Goal: Task Accomplishment & Management: Manage account settings

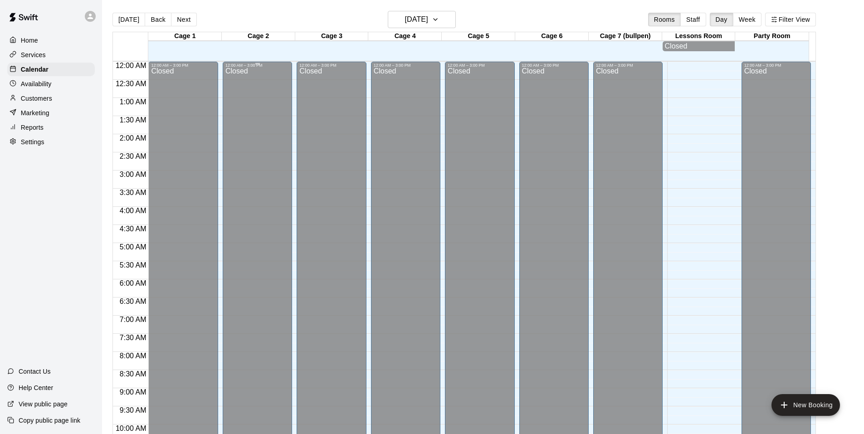
scroll to position [459, 0]
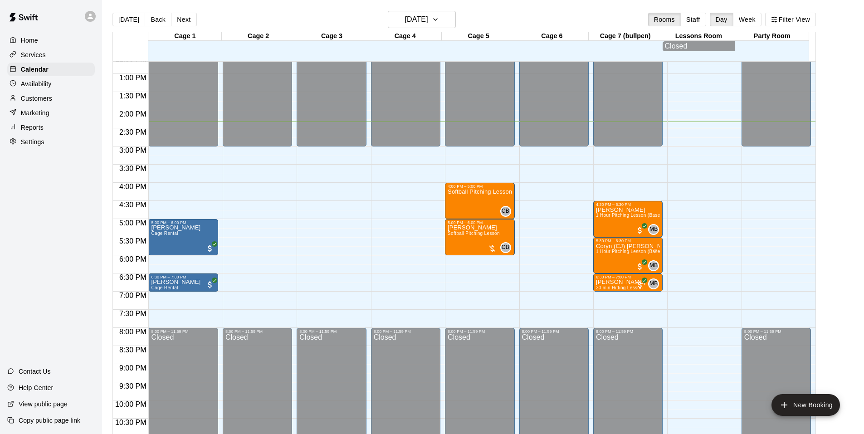
click at [39, 140] on div "Settings" at bounding box center [50, 142] width 87 height 14
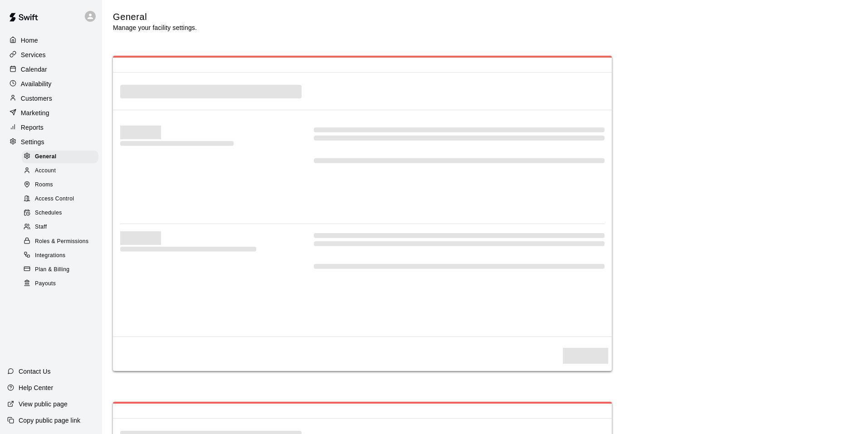
select select "**"
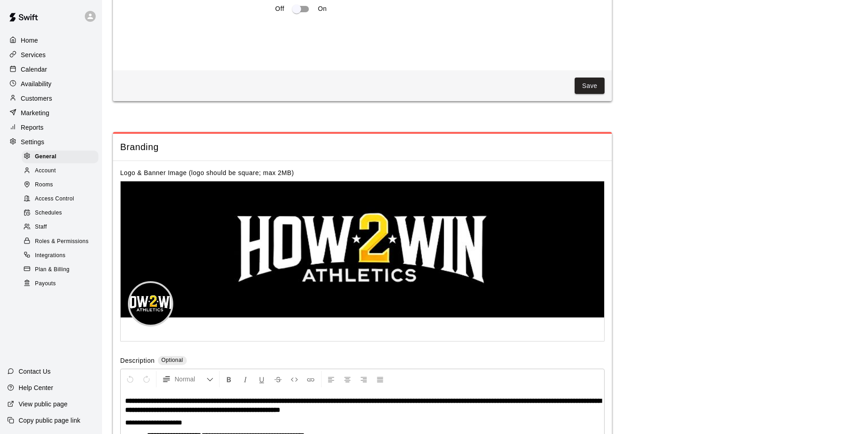
scroll to position [1905, 0]
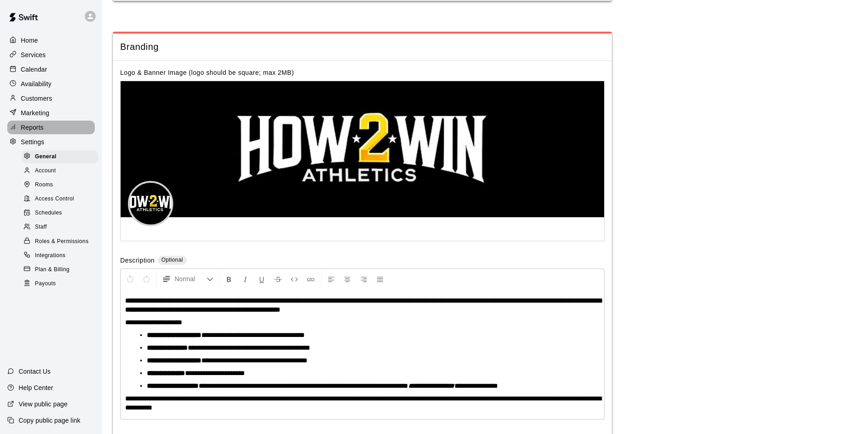
click at [38, 132] on p "Reports" at bounding box center [32, 127] width 23 height 9
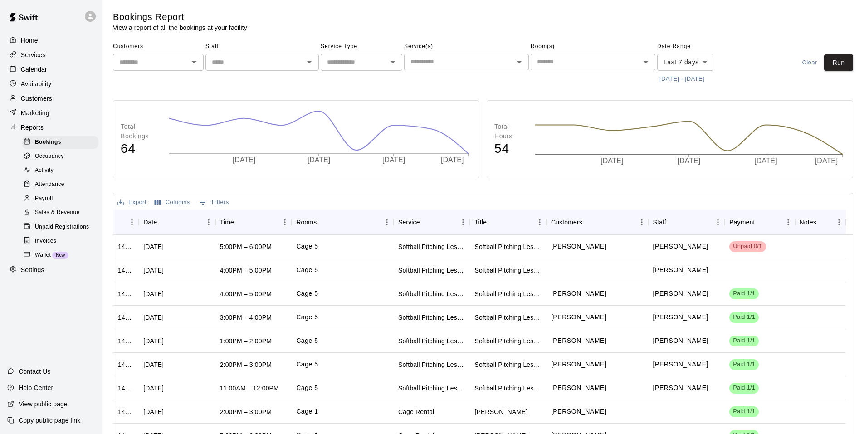
click at [51, 217] on span "Sales & Revenue" at bounding box center [57, 212] width 45 height 9
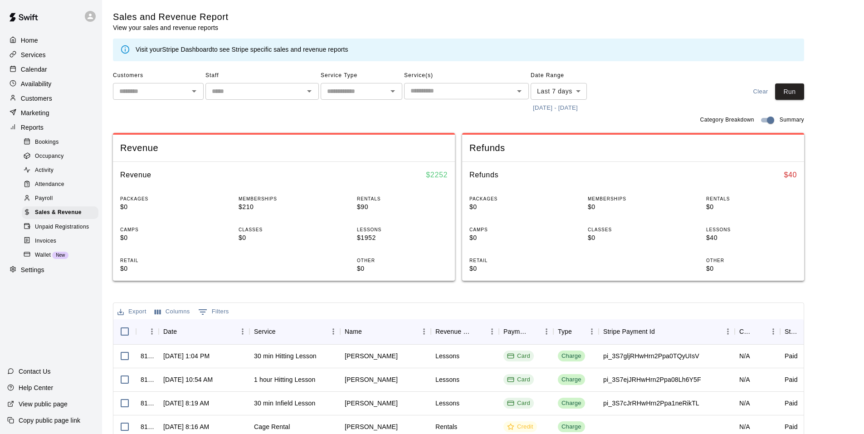
click at [582, 90] on body "Home Services Calendar Availability Customers Marketing Reports Bookings Occupa…" at bounding box center [432, 311] width 864 height 623
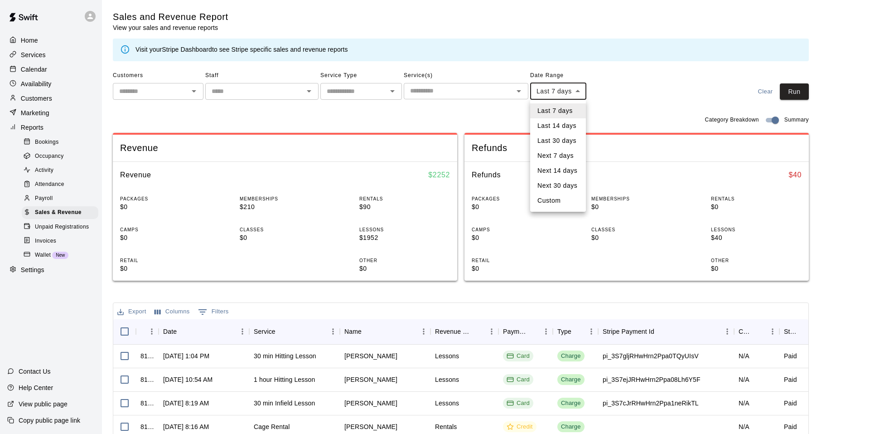
click at [561, 155] on li "Next 7 days" at bounding box center [558, 155] width 56 height 15
click at [573, 93] on body "Home Services Calendar Availability Customers Marketing Reports Bookings Occupa…" at bounding box center [435, 311] width 870 height 623
click at [559, 178] on li "Next 30 days" at bounding box center [558, 185] width 57 height 15
type input "*********"
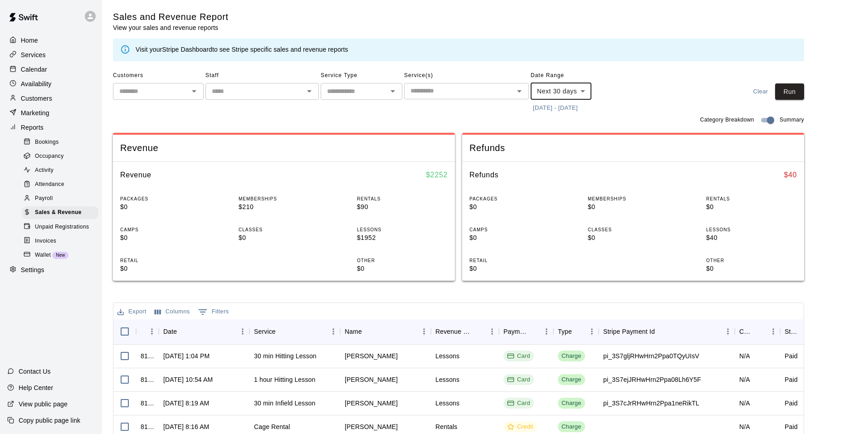
click at [580, 89] on body "Home Services Calendar Availability Customers Marketing Reports Bookings Occupa…" at bounding box center [432, 311] width 864 height 623
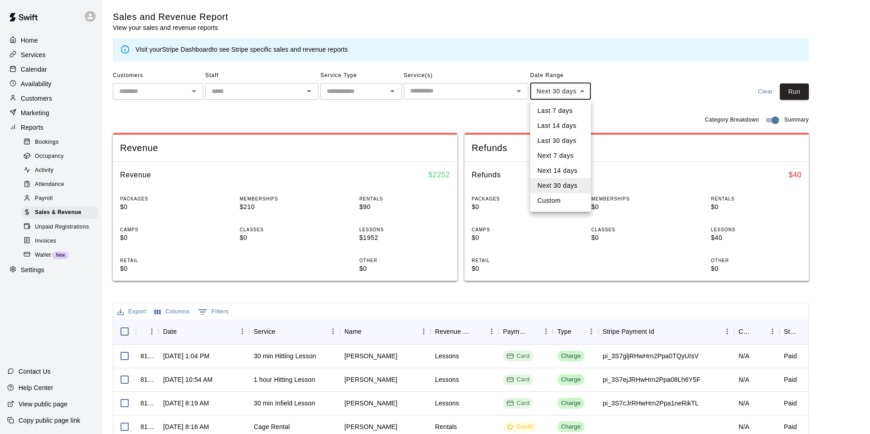
click at [788, 93] on div at bounding box center [435, 217] width 870 height 434
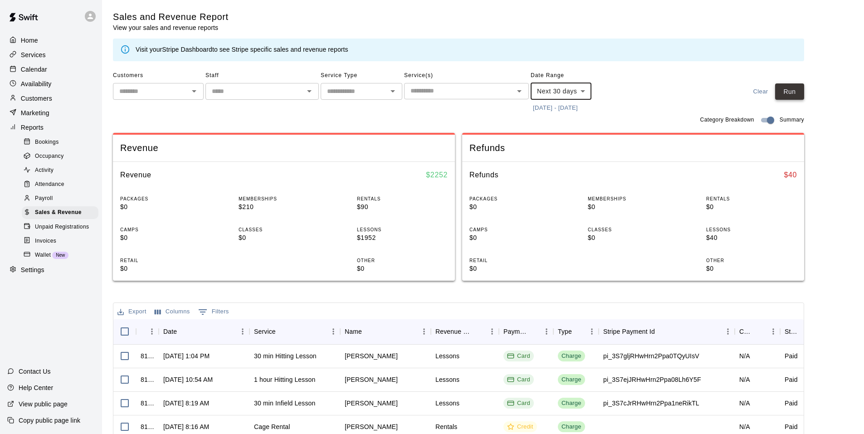
click at [799, 94] on button "Run" at bounding box center [789, 91] width 29 height 17
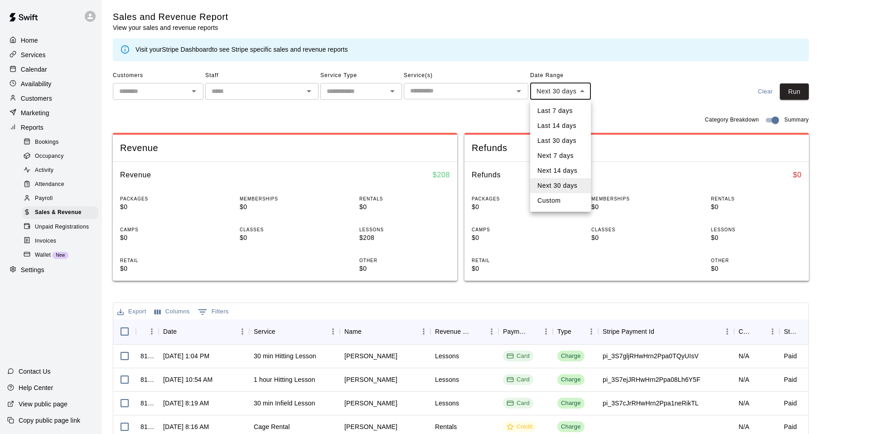
click at [576, 91] on body "Home Services Calendar Availability Customers Marketing Reports Bookings Occupa…" at bounding box center [435, 311] width 870 height 623
click at [448, 118] on div at bounding box center [435, 217] width 870 height 434
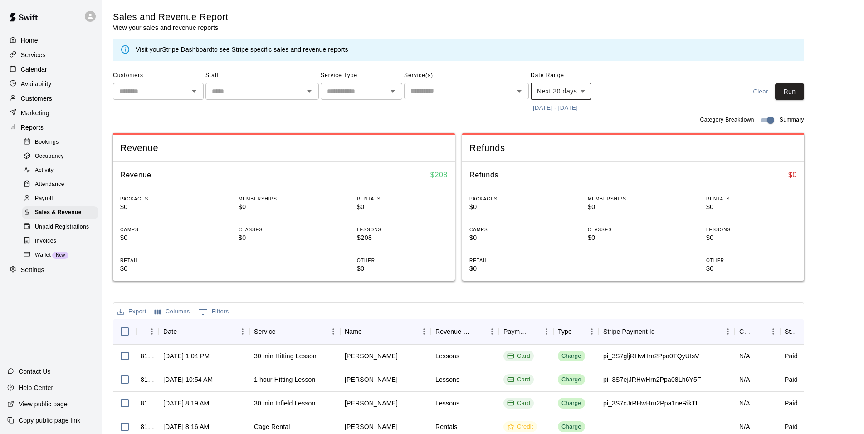
click at [369, 93] on input "text" at bounding box center [353, 91] width 61 height 11
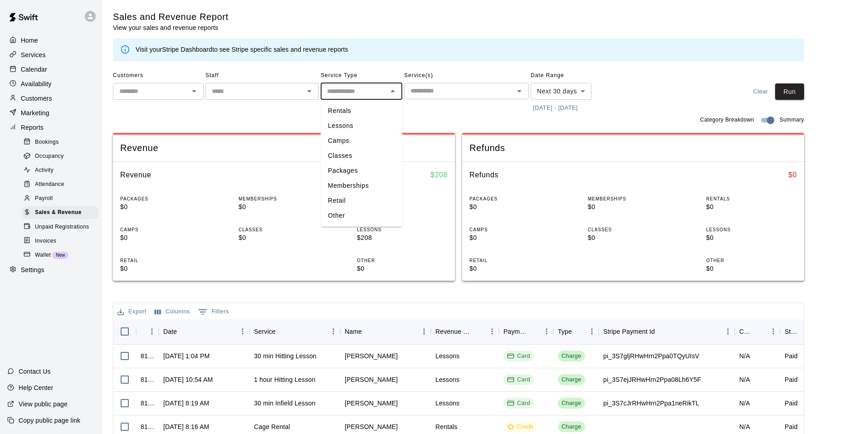
click at [342, 187] on li "Memberships" at bounding box center [362, 185] width 82 height 15
type input "**********"
click at [789, 86] on button "Run" at bounding box center [789, 91] width 29 height 17
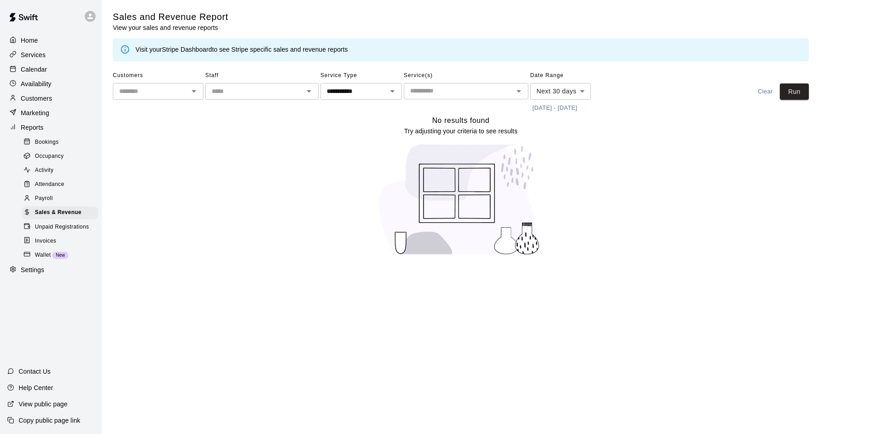
click at [49, 203] on span "Payroll" at bounding box center [44, 198] width 18 height 9
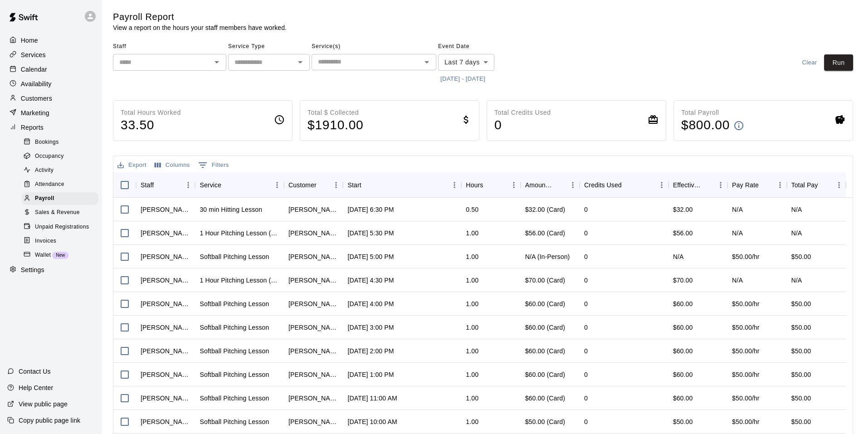
click at [55, 189] on span "Attendance" at bounding box center [49, 184] width 29 height 9
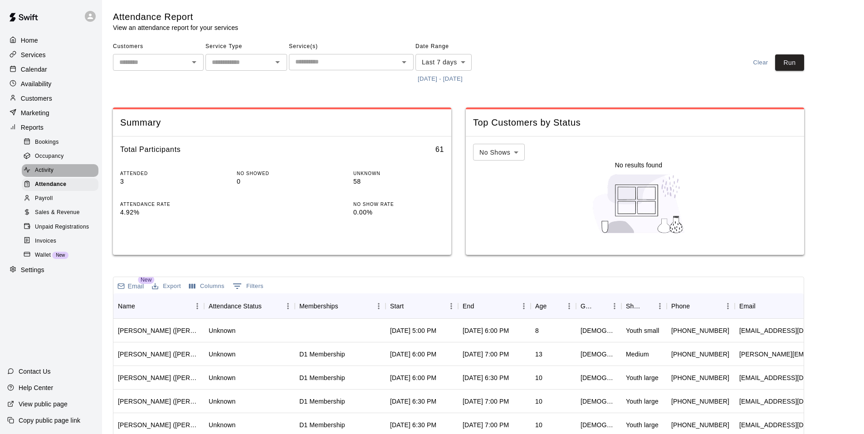
click at [58, 177] on div "Activity" at bounding box center [60, 170] width 77 height 13
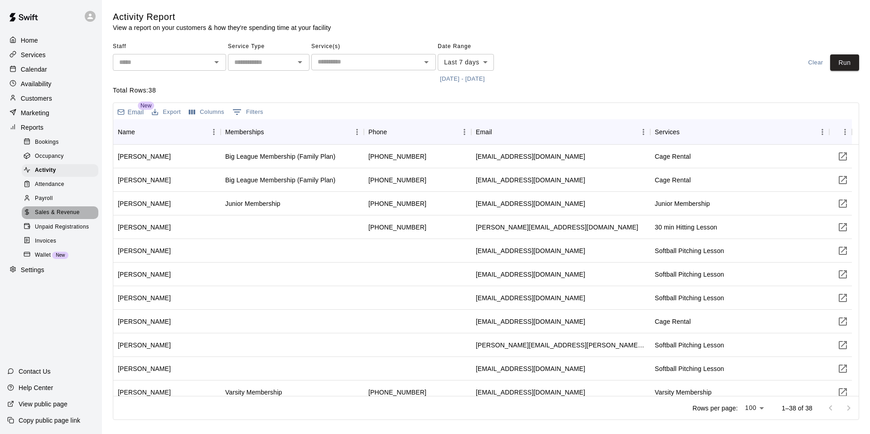
click at [61, 215] on span "Sales & Revenue" at bounding box center [57, 212] width 45 height 9
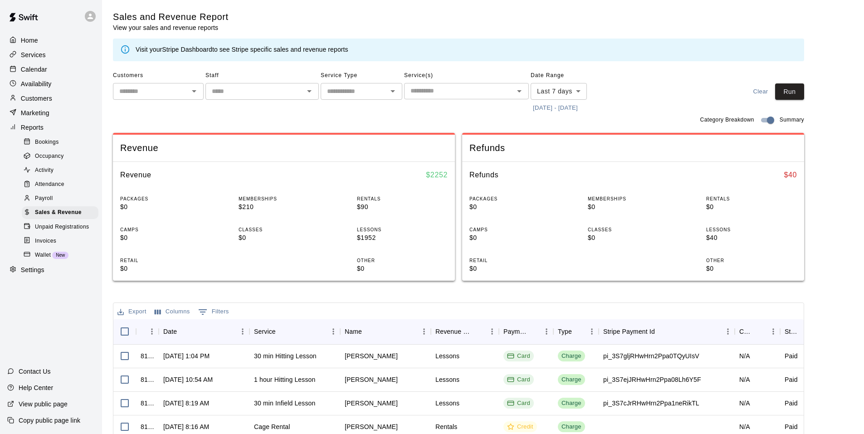
click at [292, 92] on input "text" at bounding box center [254, 91] width 93 height 11
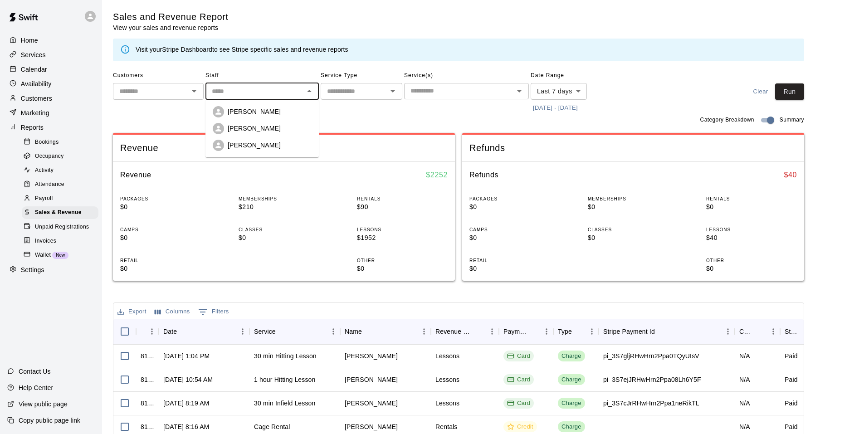
click at [363, 78] on span "Service Type" at bounding box center [362, 75] width 82 height 15
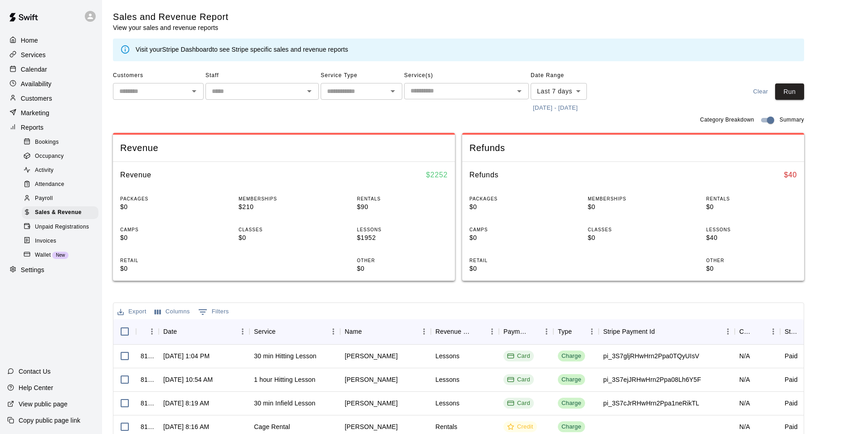
click at [369, 87] on input "text" at bounding box center [353, 91] width 61 height 11
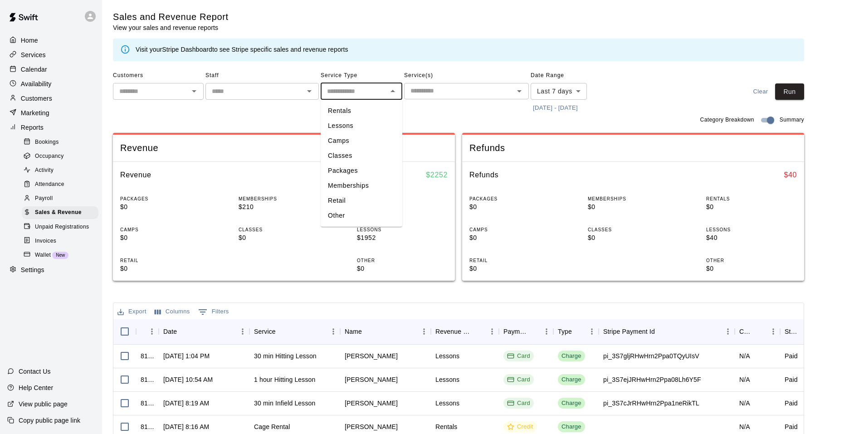
click at [351, 179] on li "Memberships" at bounding box center [362, 185] width 82 height 15
type input "**********"
click at [572, 93] on body "**********" at bounding box center [432, 311] width 864 height 623
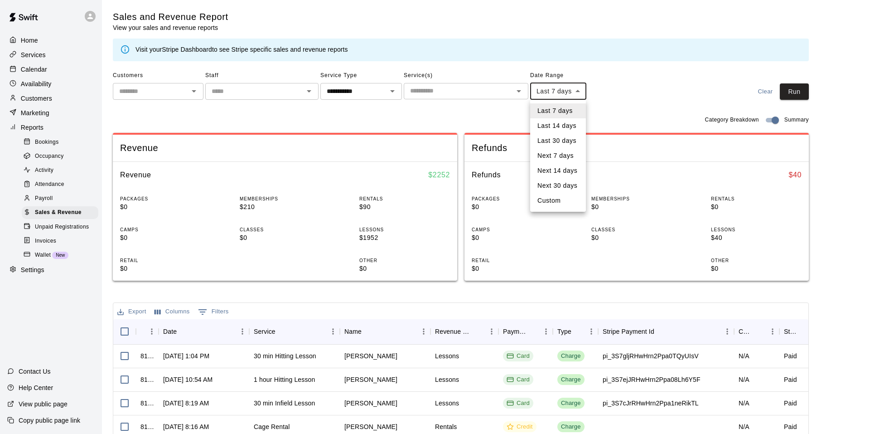
click at [574, 136] on li "Last 30 days" at bounding box center [558, 140] width 56 height 15
type input "*****"
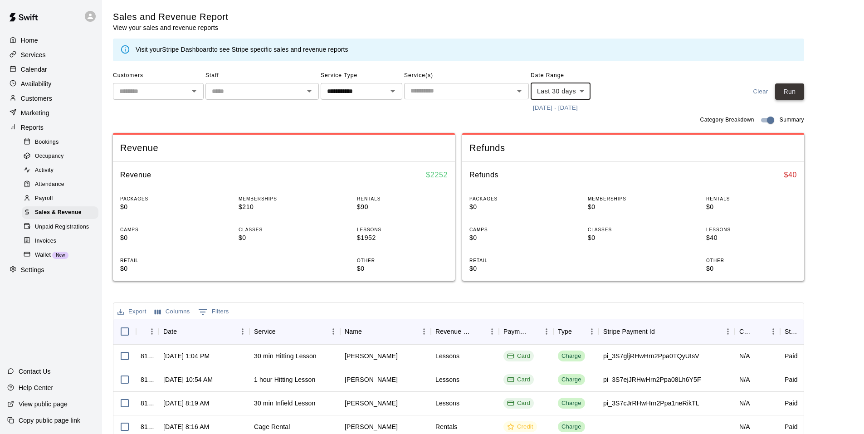
click at [797, 92] on button "Run" at bounding box center [789, 91] width 29 height 17
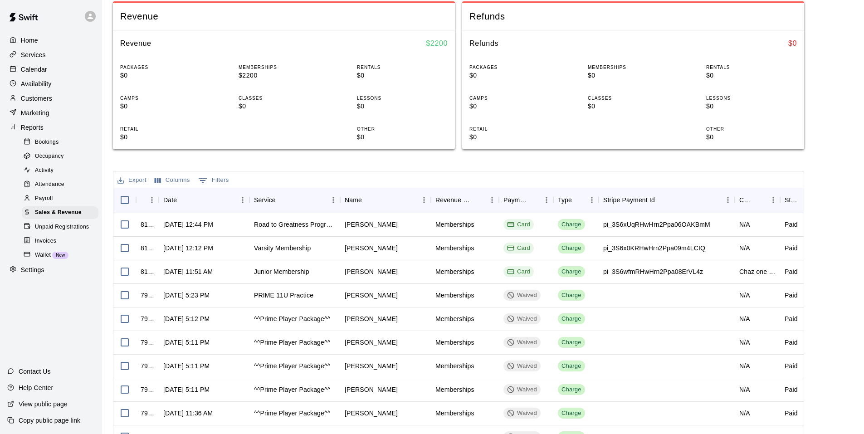
scroll to position [136, 0]
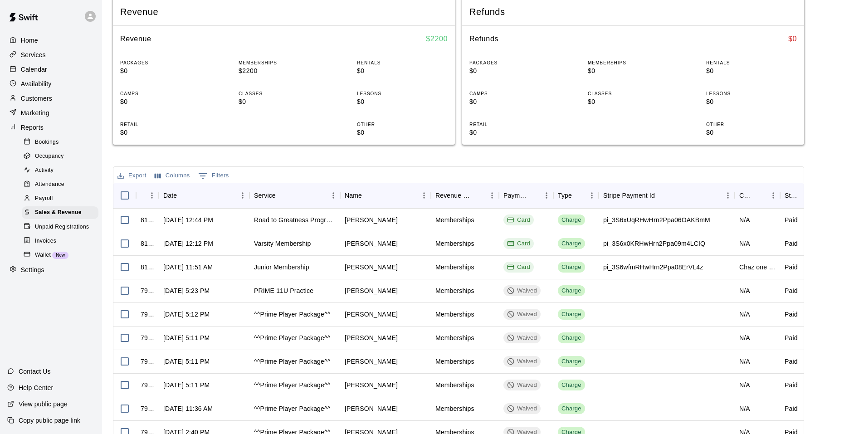
click at [52, 101] on p "Customers" at bounding box center [36, 98] width 31 height 9
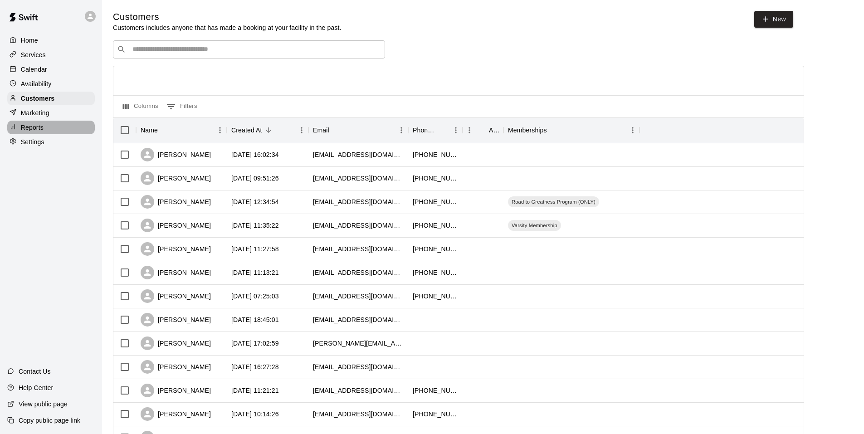
click at [44, 130] on div "Reports" at bounding box center [50, 128] width 87 height 14
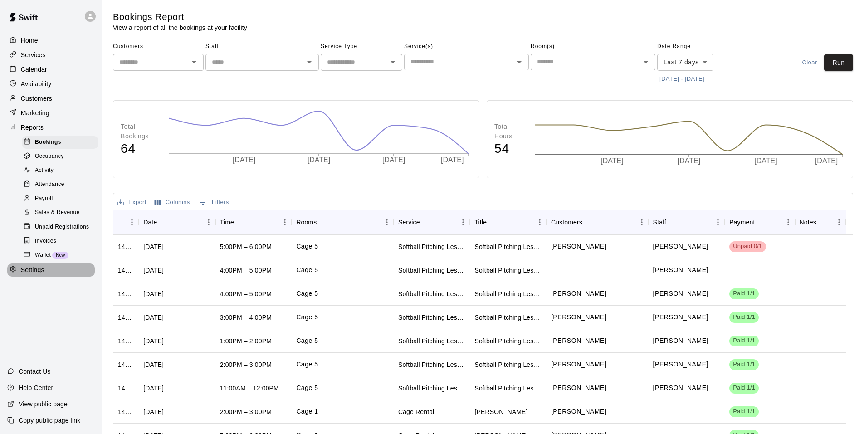
click at [44, 274] on p "Settings" at bounding box center [33, 269] width 24 height 9
select select "**"
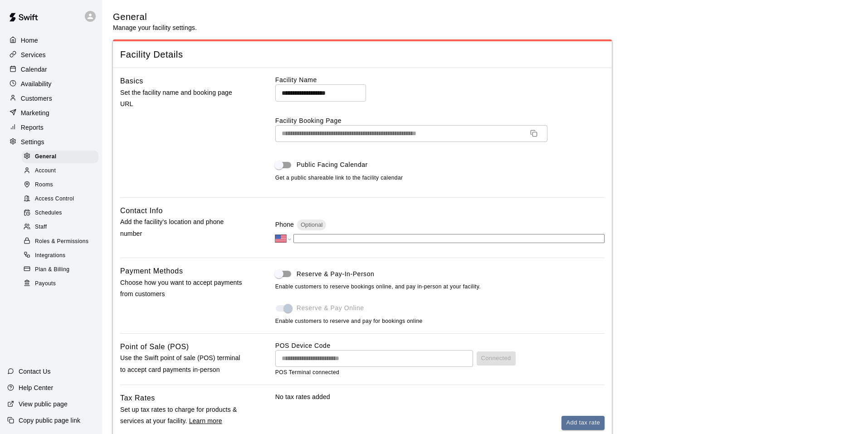
scroll to position [1905, 0]
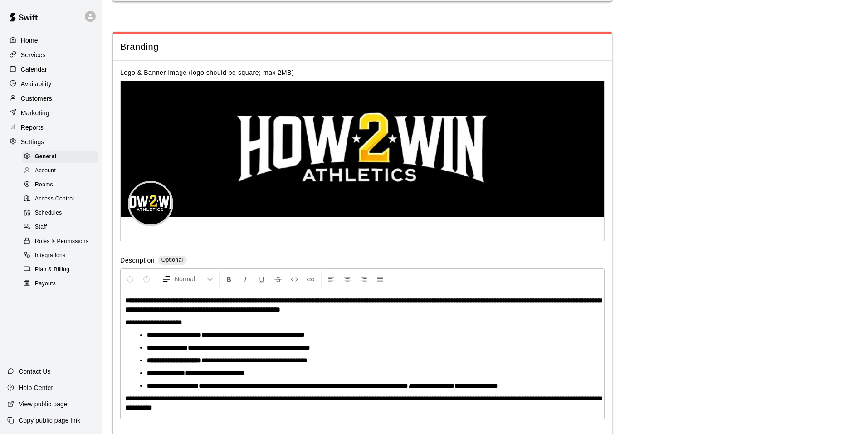
click at [52, 274] on span "Plan & Billing" at bounding box center [52, 269] width 34 height 9
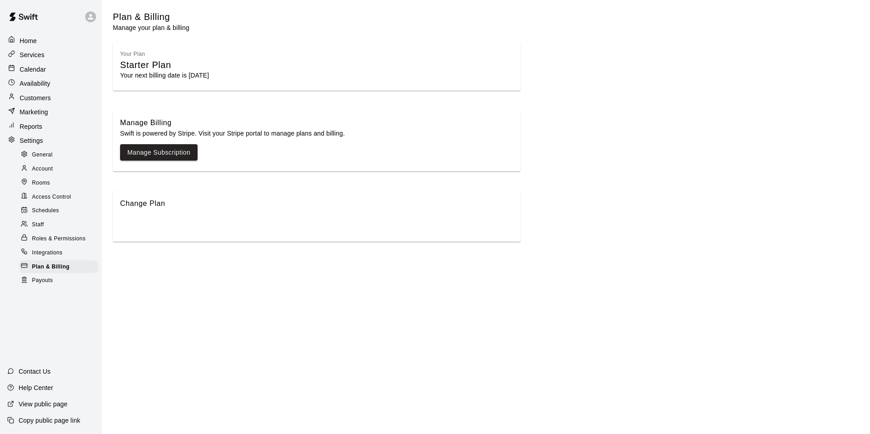
click at [46, 131] on div "Reports" at bounding box center [50, 126] width 89 height 13
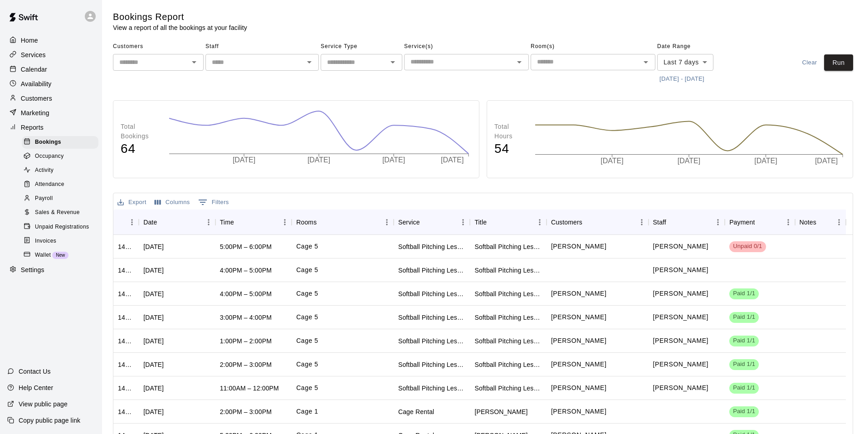
click at [63, 170] on div "Activity" at bounding box center [60, 170] width 77 height 13
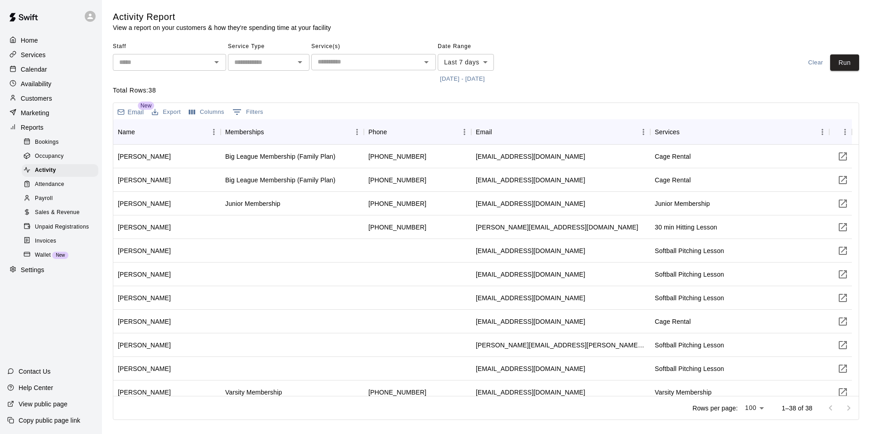
click at [296, 67] on icon "Open" at bounding box center [300, 62] width 11 height 11
click at [261, 154] on li "Memberships" at bounding box center [269, 156] width 82 height 15
type input "**********"
click at [485, 60] on body "**********" at bounding box center [435, 211] width 870 height 423
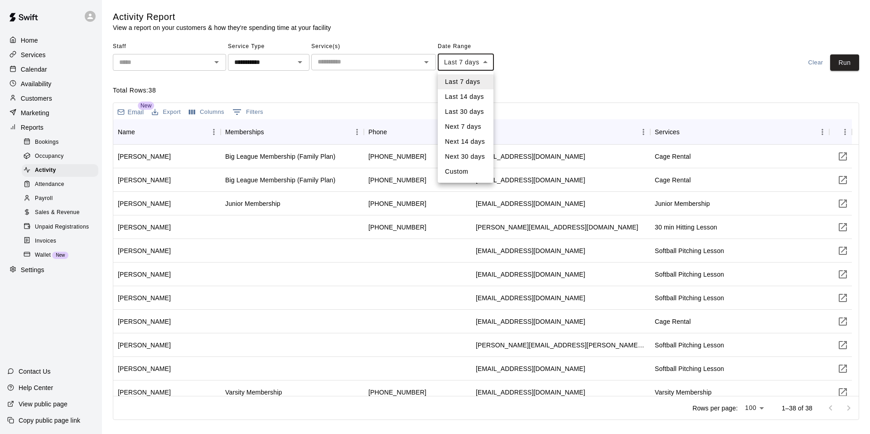
click at [472, 109] on li "Last 30 days" at bounding box center [466, 111] width 56 height 15
type input "*****"
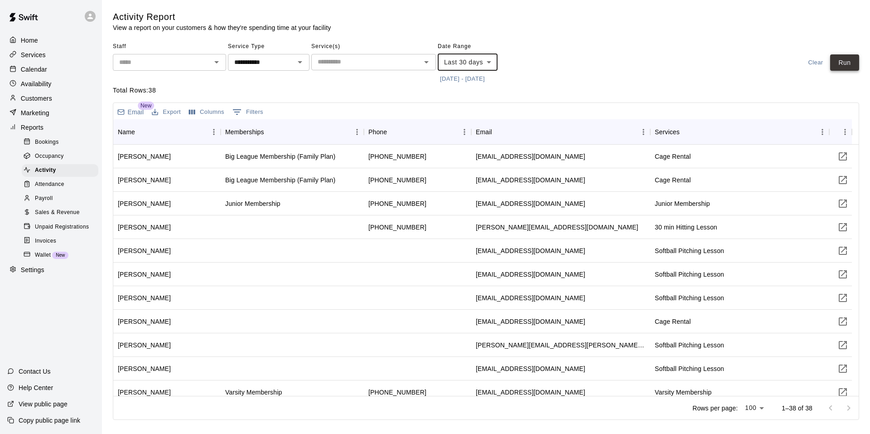
drag, startPoint x: 857, startPoint y: 69, endPoint x: 853, endPoint y: 68, distance: 4.9
click at [857, 70] on button "Run" at bounding box center [845, 62] width 29 height 17
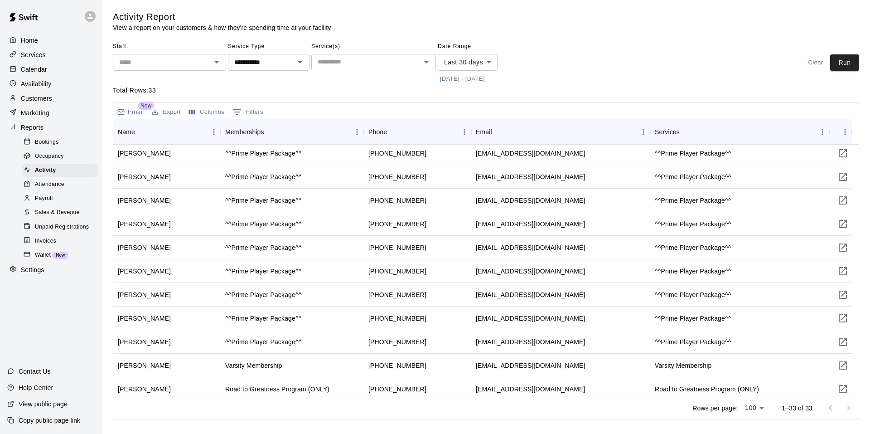
scroll to position [527, 0]
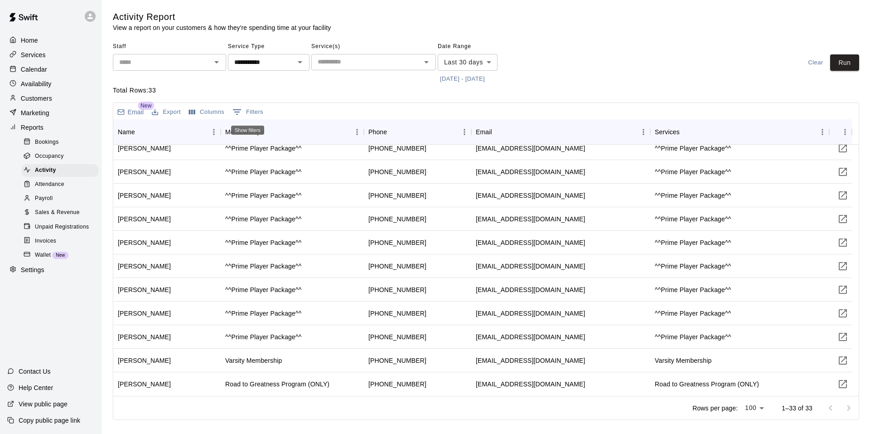
click at [251, 115] on button "0 Filters" at bounding box center [247, 112] width 35 height 15
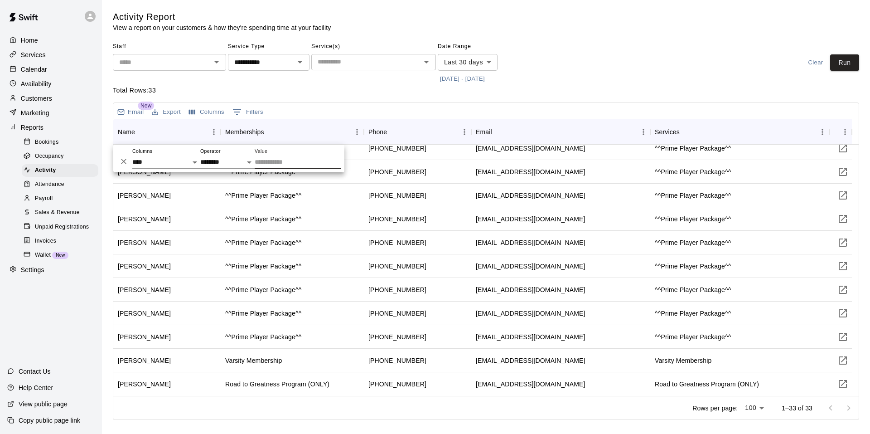
click at [251, 115] on button "0 Filters" at bounding box center [247, 112] width 35 height 15
click at [137, 116] on p "Email" at bounding box center [136, 111] width 16 height 9
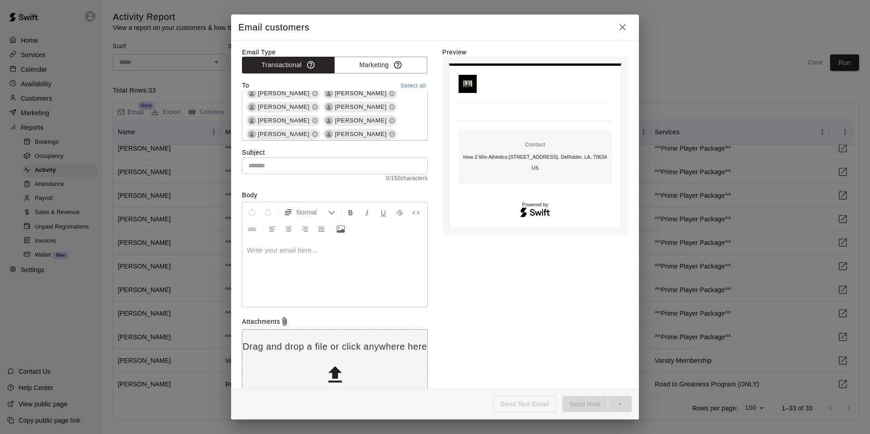
scroll to position [541, 0]
click at [372, 68] on button "Marketing" at bounding box center [381, 65] width 93 height 17
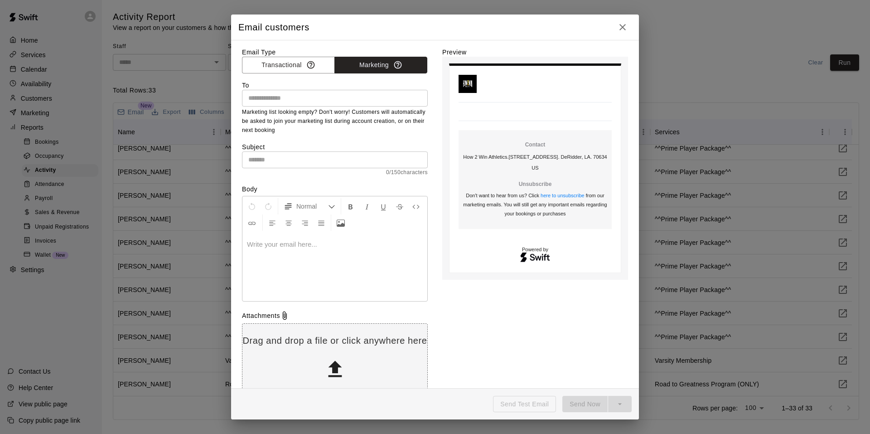
scroll to position [0, 0]
click at [625, 27] on icon "button" at bounding box center [622, 27] width 11 height 11
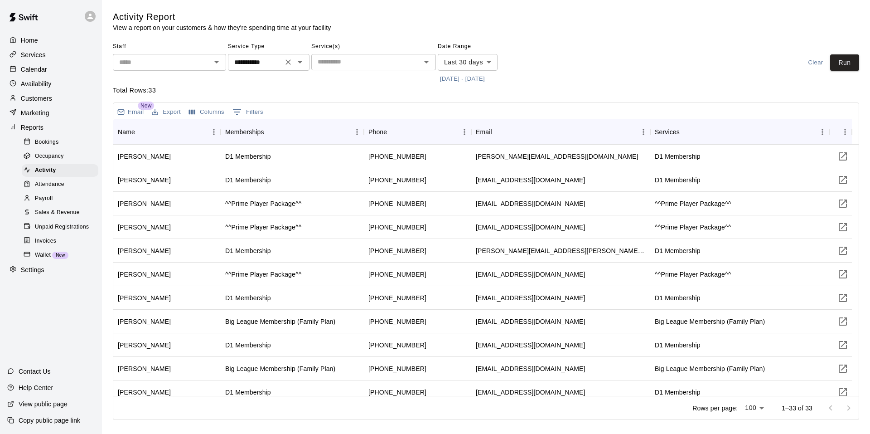
click at [298, 64] on icon "Open" at bounding box center [300, 62] width 11 height 11
click at [275, 155] on li "Memberships" at bounding box center [269, 156] width 82 height 15
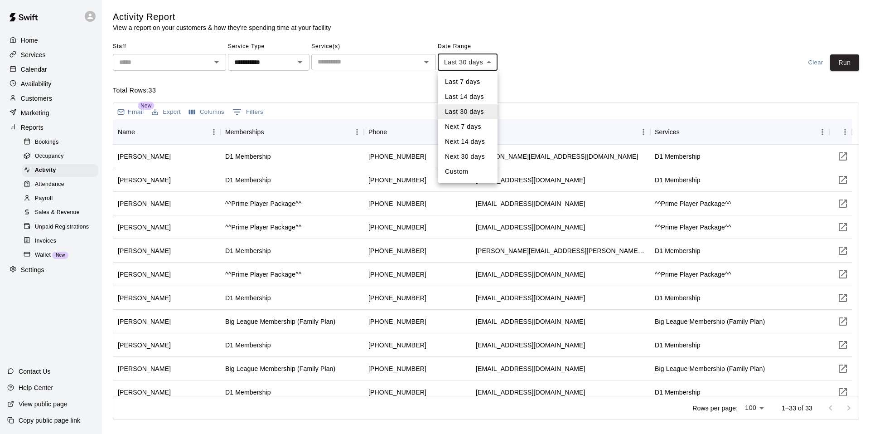
click at [491, 63] on body "**********" at bounding box center [435, 211] width 870 height 423
click at [577, 56] on div at bounding box center [435, 217] width 870 height 434
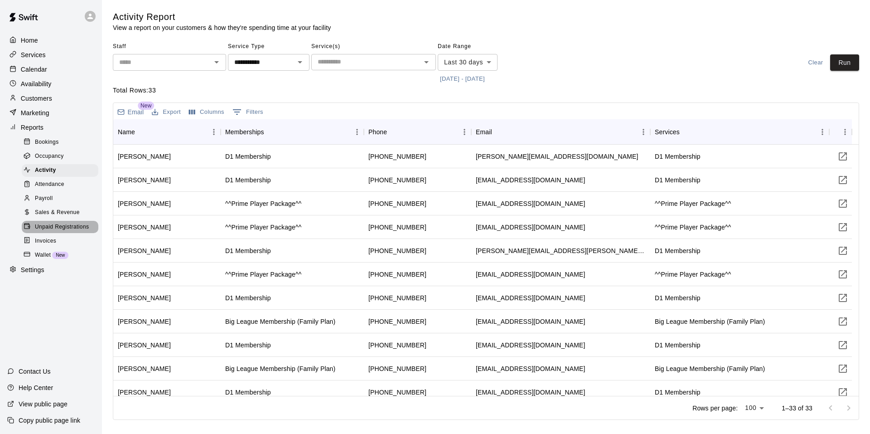
click at [69, 232] on span "Unpaid Registrations" at bounding box center [62, 227] width 54 height 9
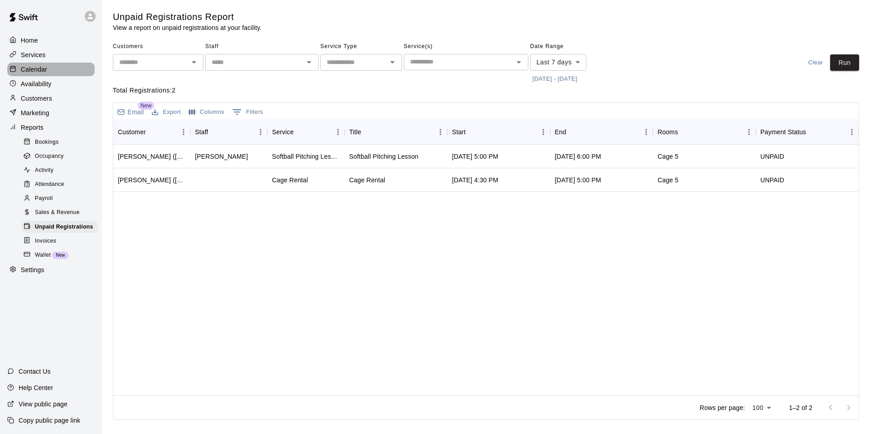
click at [34, 68] on p "Calendar" at bounding box center [34, 69] width 26 height 9
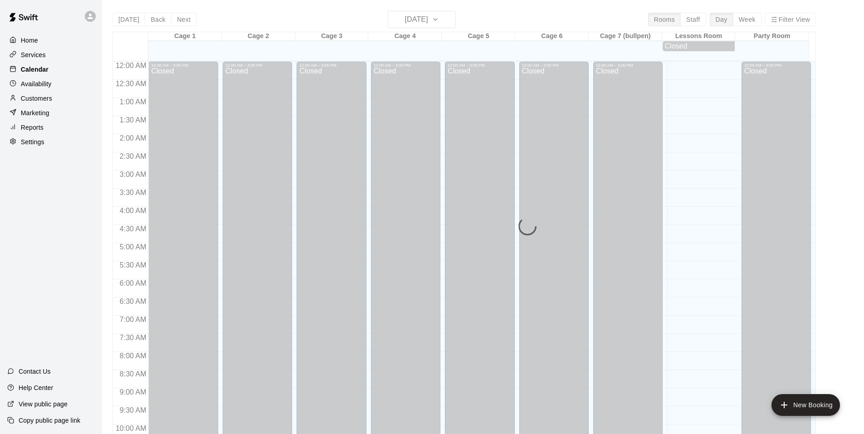
scroll to position [459, 0]
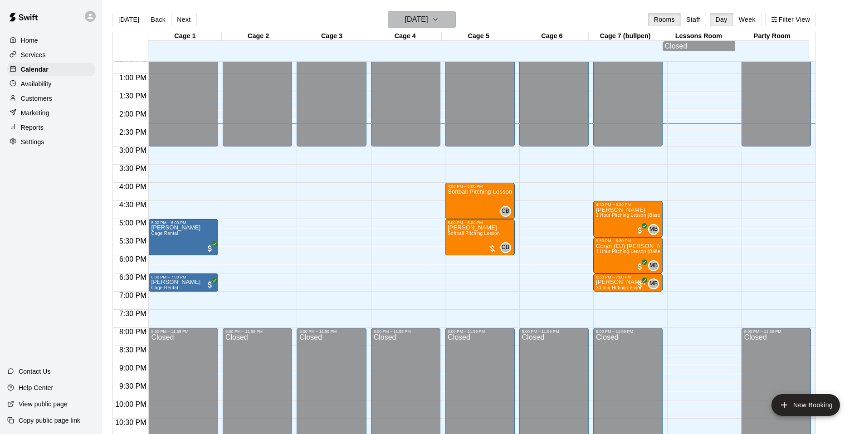
click at [439, 18] on icon "button" at bounding box center [435, 19] width 7 height 11
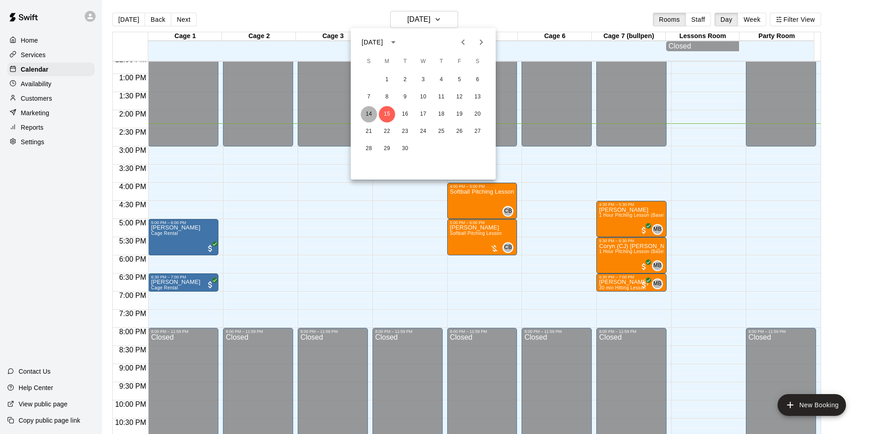
click at [365, 111] on button "14" at bounding box center [369, 114] width 16 height 16
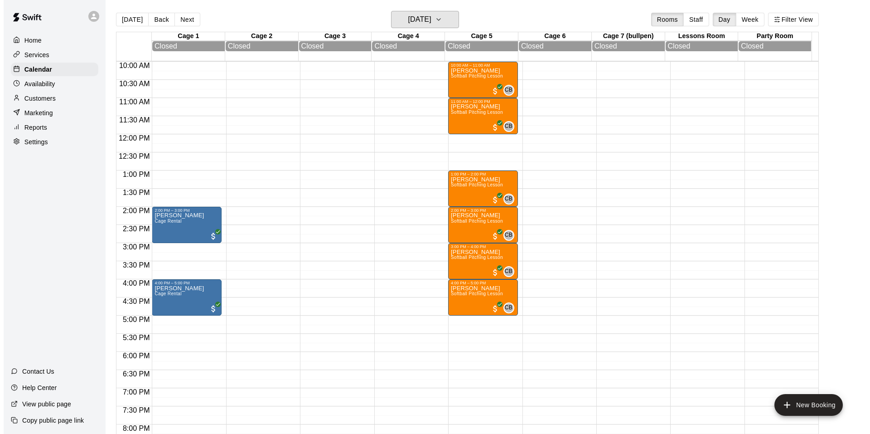
scroll to position [272, 0]
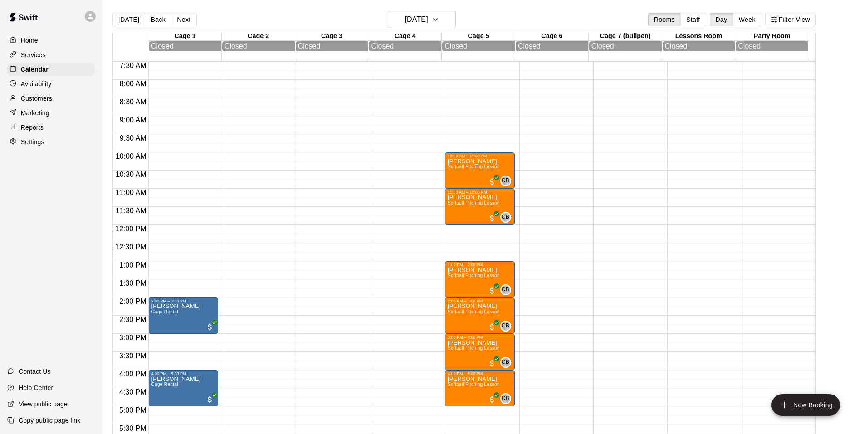
click at [40, 126] on p "Reports" at bounding box center [32, 127] width 23 height 9
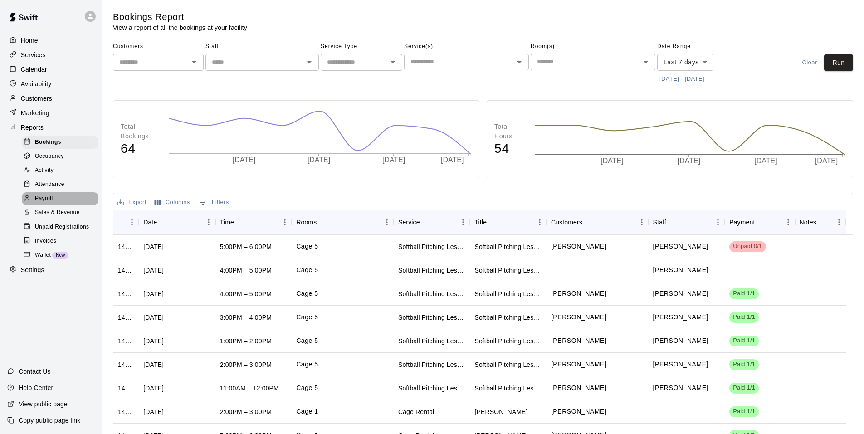
drag, startPoint x: 55, startPoint y: 201, endPoint x: 83, endPoint y: 194, distance: 28.6
click at [55, 201] on div "Payroll" at bounding box center [60, 198] width 77 height 13
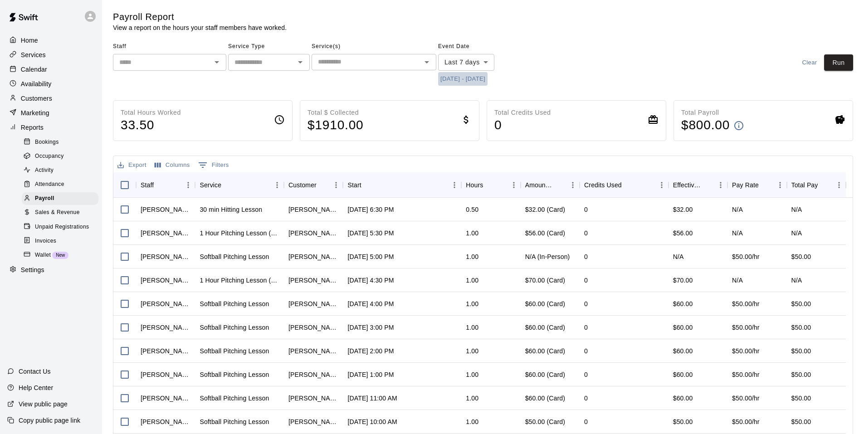
click at [471, 80] on button "[DATE] - [DATE]" at bounding box center [462, 79] width 49 height 14
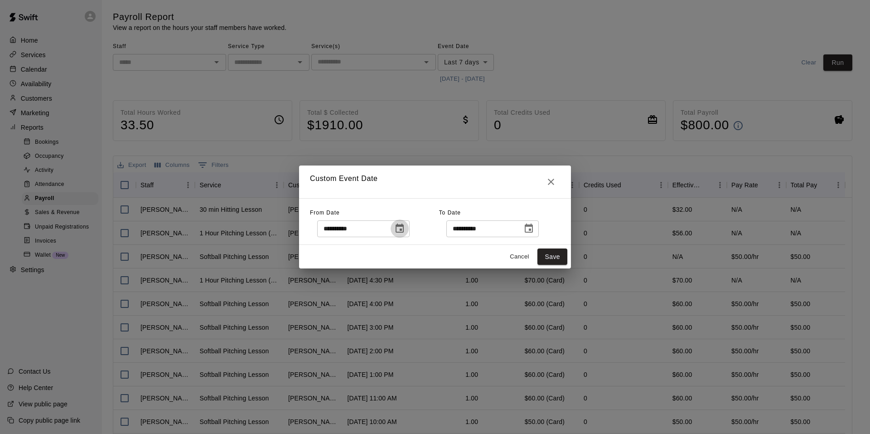
click at [404, 226] on icon "Choose date, selected date is Sep 8, 2025" at bounding box center [400, 228] width 8 height 9
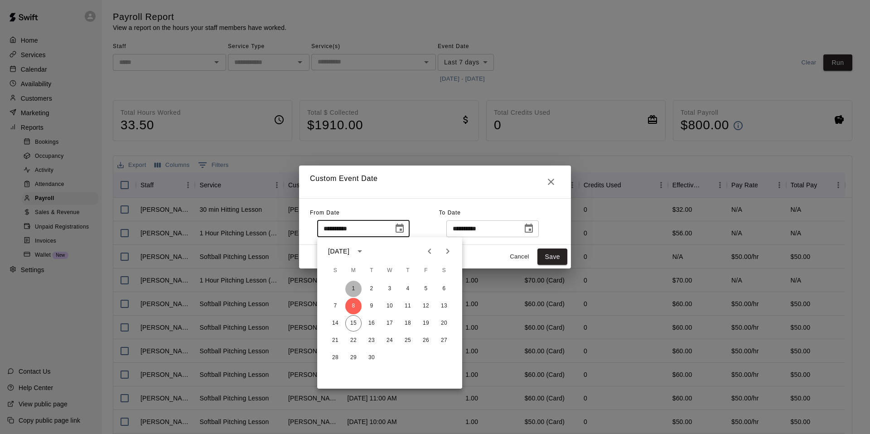
click at [349, 287] on button "1" at bounding box center [353, 289] width 16 height 16
type input "**********"
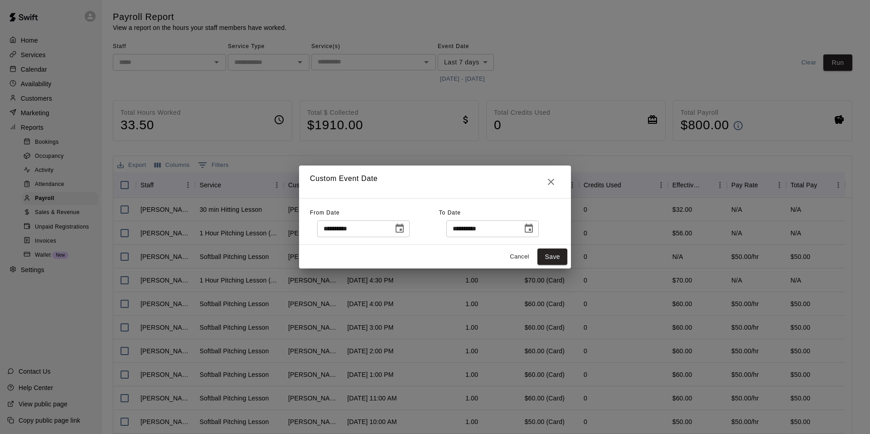
click at [535, 229] on icon "Choose date, selected date is Sep 15, 2025" at bounding box center [529, 228] width 11 height 11
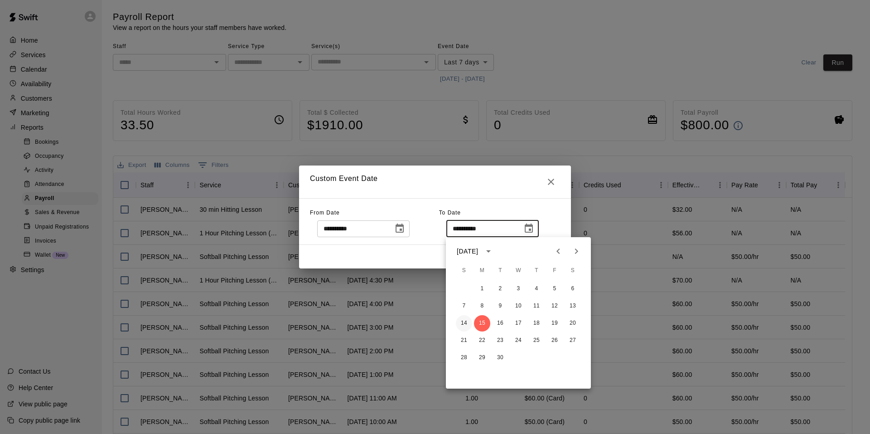
click at [465, 322] on button "14" at bounding box center [464, 323] width 16 height 16
type input "**********"
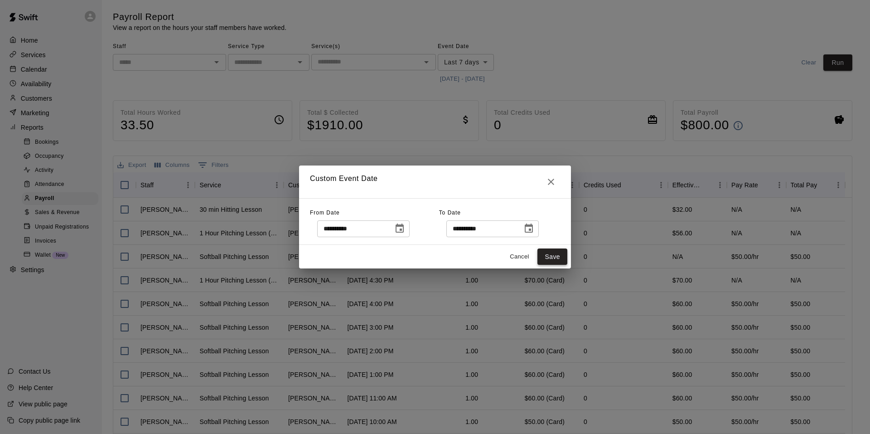
click at [550, 256] on button "Save" at bounding box center [553, 256] width 30 height 17
type input "******"
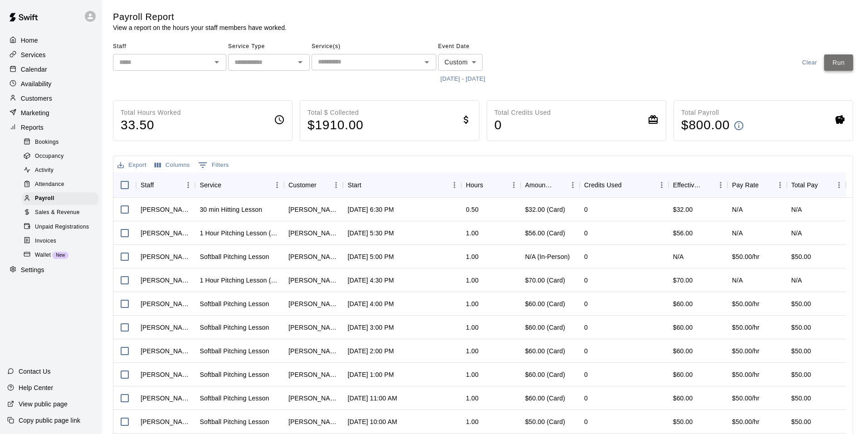
click at [840, 60] on button "Run" at bounding box center [838, 62] width 29 height 17
click at [303, 69] on div "​" at bounding box center [269, 62] width 82 height 17
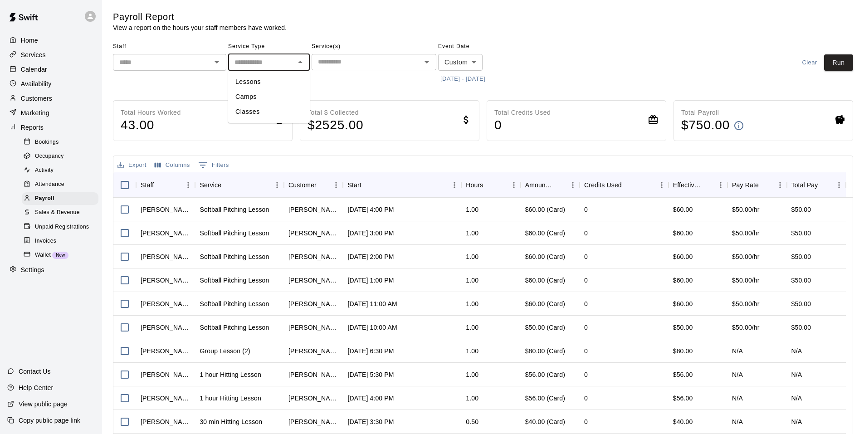
click at [265, 83] on li "Lessons" at bounding box center [269, 81] width 82 height 15
type input "*******"
click at [221, 59] on icon "Open" at bounding box center [216, 62] width 11 height 11
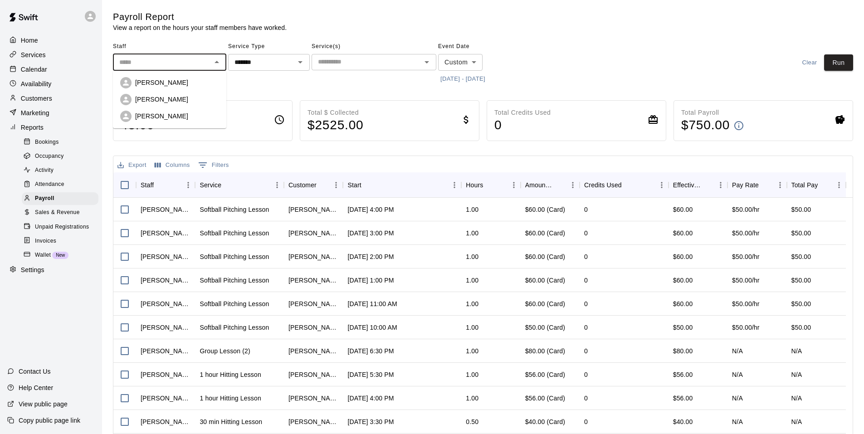
click at [189, 80] on div "[PERSON_NAME]" at bounding box center [177, 82] width 84 height 9
type input "**********"
click at [842, 63] on button "Run" at bounding box center [838, 62] width 29 height 17
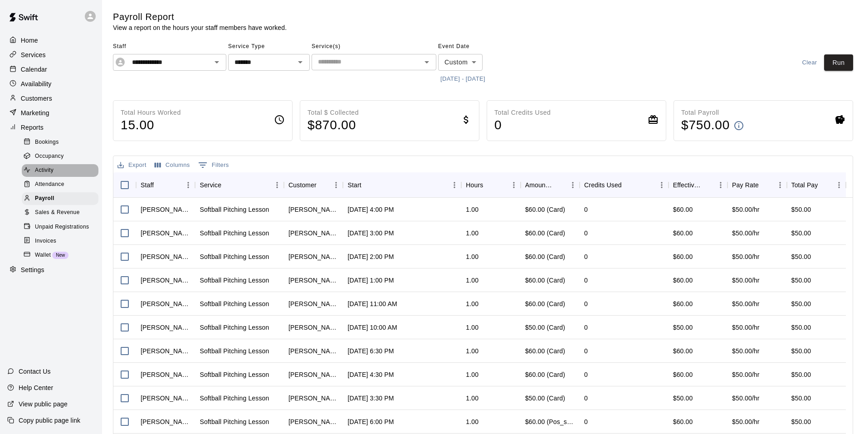
click at [57, 174] on div "Activity" at bounding box center [60, 170] width 77 height 13
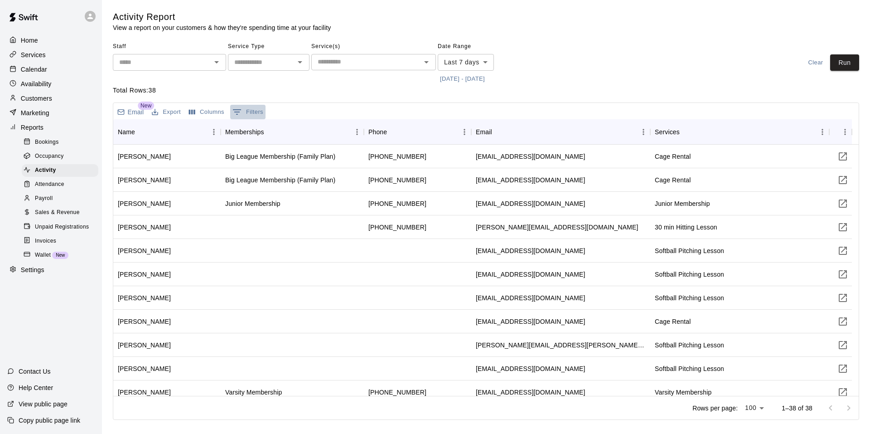
click at [243, 111] on button "0 Filters" at bounding box center [247, 112] width 35 height 15
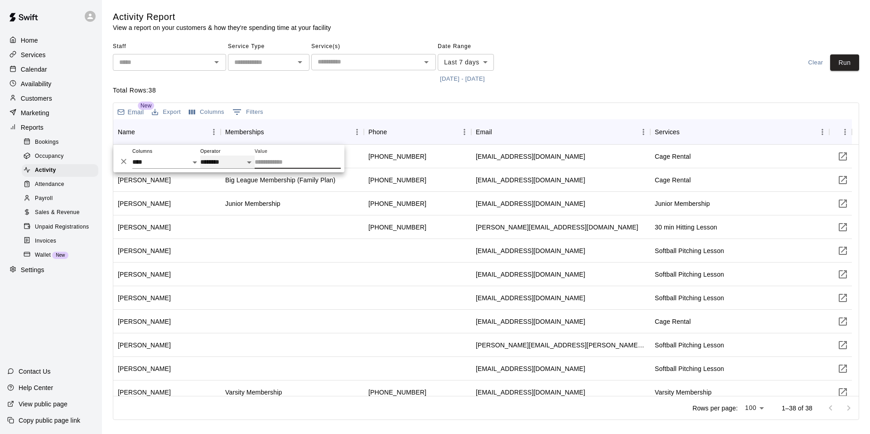
click at [246, 164] on select "**********" at bounding box center [227, 161] width 54 height 13
click at [268, 162] on input "Value" at bounding box center [298, 161] width 86 height 13
click at [377, 92] on p "Total Rows: 38" at bounding box center [486, 91] width 747 height 10
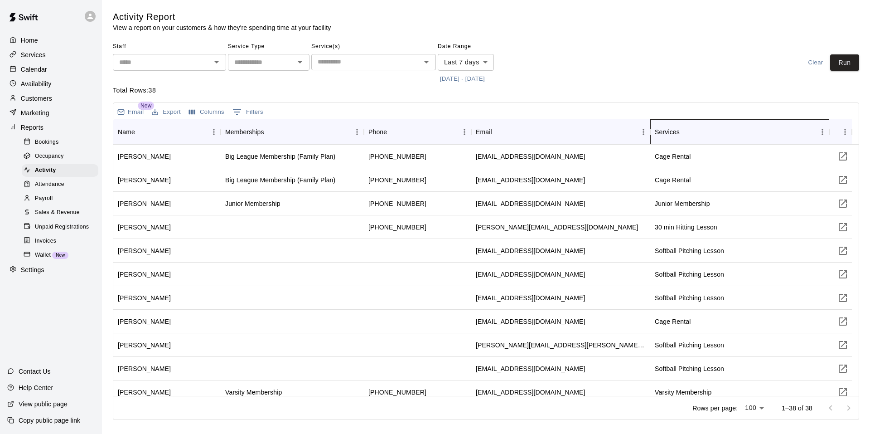
click at [672, 132] on div "Services" at bounding box center [667, 131] width 25 height 25
click at [677, 132] on div "Services" at bounding box center [667, 131] width 25 height 25
click at [690, 133] on icon "Sort" at bounding box center [686, 132] width 8 height 8
click at [298, 60] on icon "Open" at bounding box center [300, 62] width 11 height 11
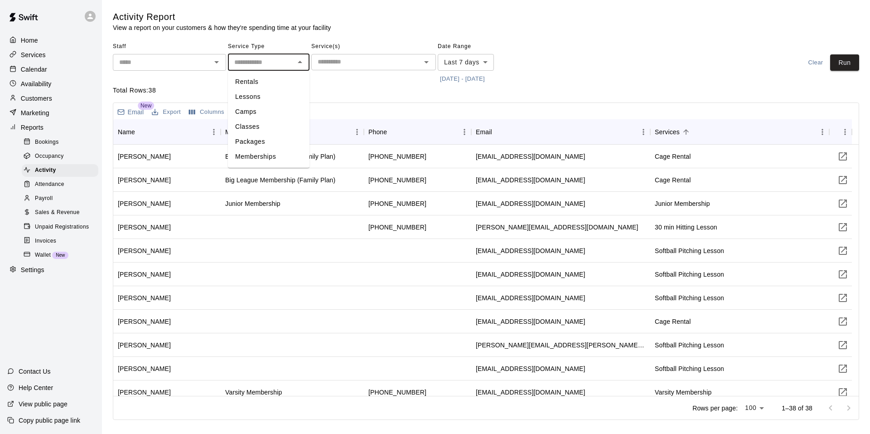
click at [259, 151] on li "Memberships" at bounding box center [269, 156] width 82 height 15
type input "**********"
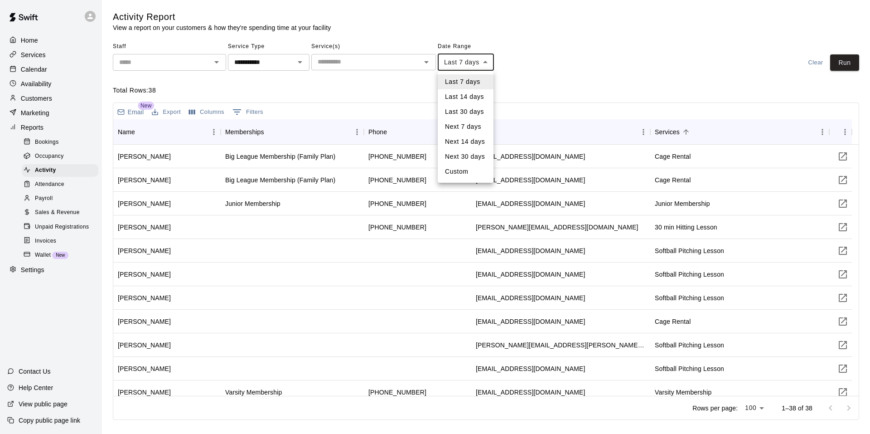
click at [487, 59] on body "**********" at bounding box center [435, 211] width 870 height 423
click at [476, 95] on li "Last 14 days" at bounding box center [466, 96] width 56 height 15
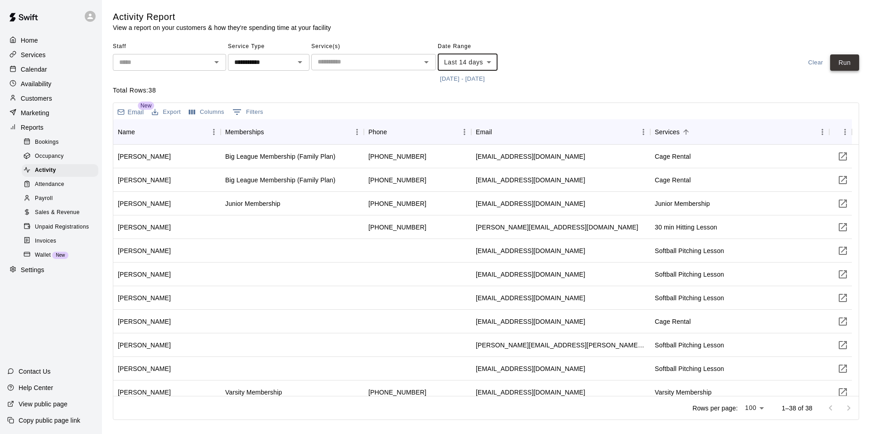
click at [839, 65] on button "Run" at bounding box center [845, 62] width 29 height 17
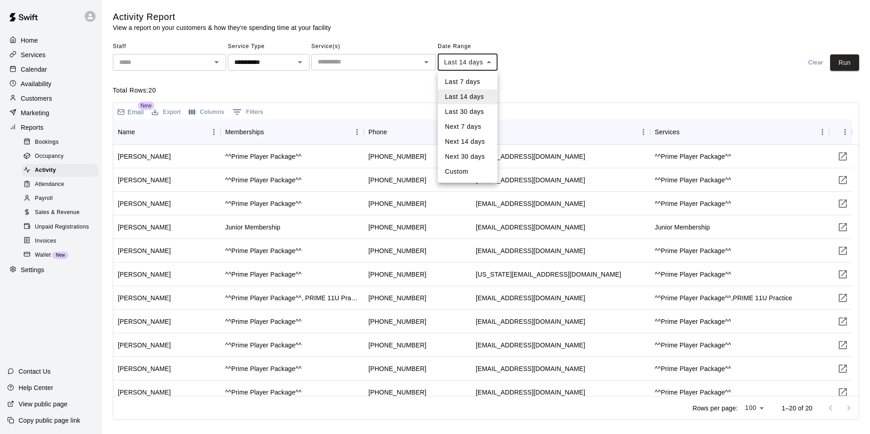
click at [492, 62] on body "**********" at bounding box center [435, 211] width 870 height 423
click at [471, 110] on li "Last 30 days" at bounding box center [468, 111] width 60 height 15
type input "*****"
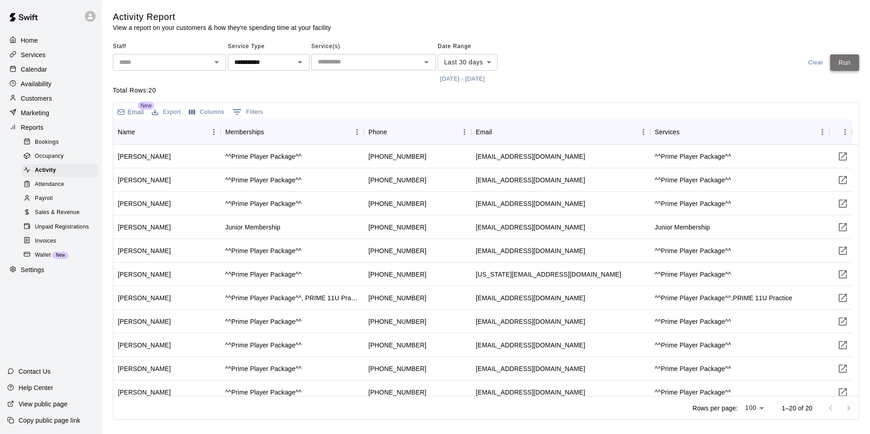
click at [846, 66] on button "Run" at bounding box center [845, 62] width 29 height 17
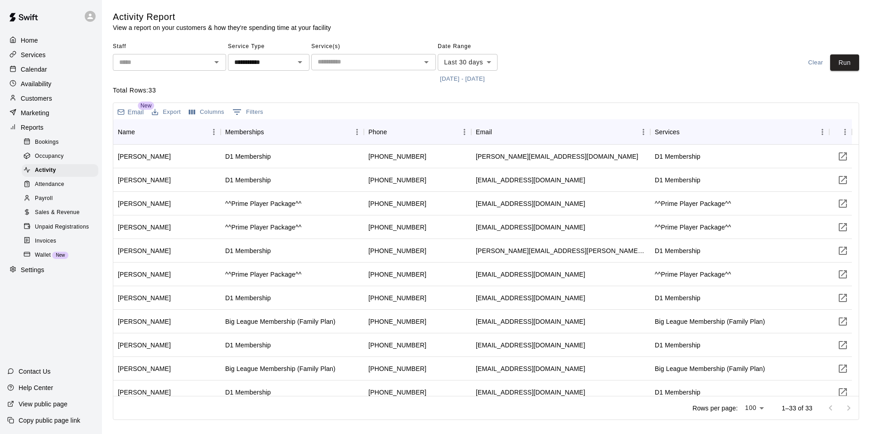
click at [61, 205] on div "Payroll" at bounding box center [60, 198] width 77 height 13
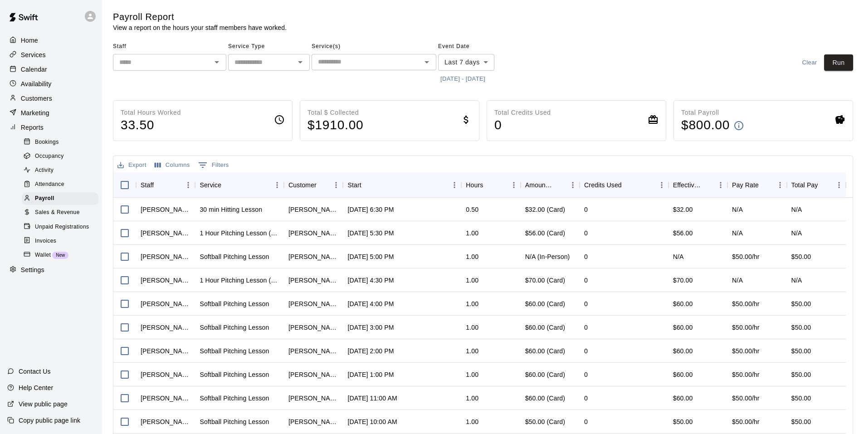
click at [71, 217] on span "Sales & Revenue" at bounding box center [57, 212] width 45 height 9
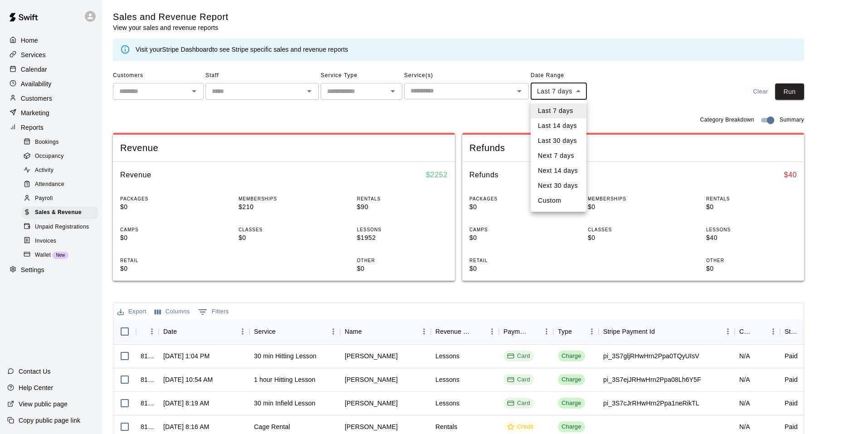
click at [580, 90] on body "Home Services Calendar Availability Customers Marketing Reports Bookings Occupa…" at bounding box center [432, 311] width 864 height 623
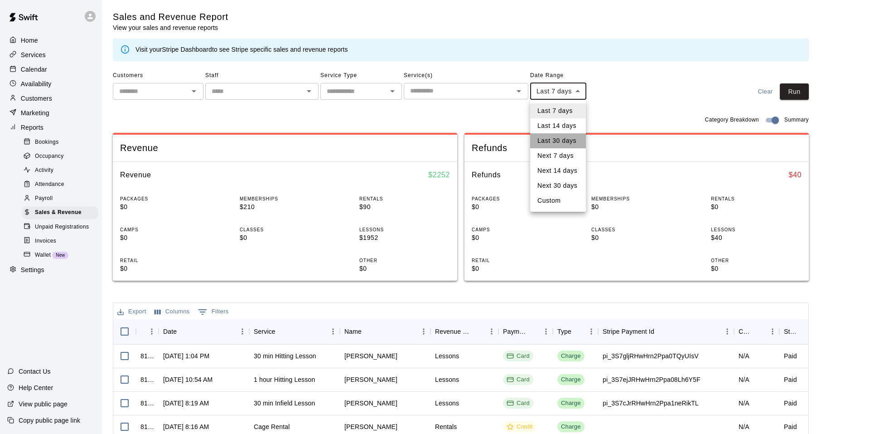
click at [559, 141] on li "Last 30 days" at bounding box center [558, 140] width 56 height 15
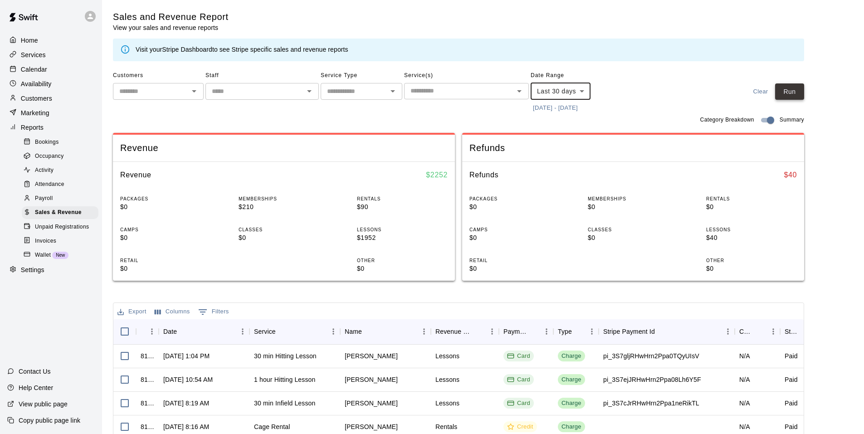
click at [793, 96] on button "Run" at bounding box center [789, 91] width 29 height 17
click at [580, 92] on body "Home Services Calendar Availability Customers Marketing Reports Bookings Occupa…" at bounding box center [432, 311] width 864 height 623
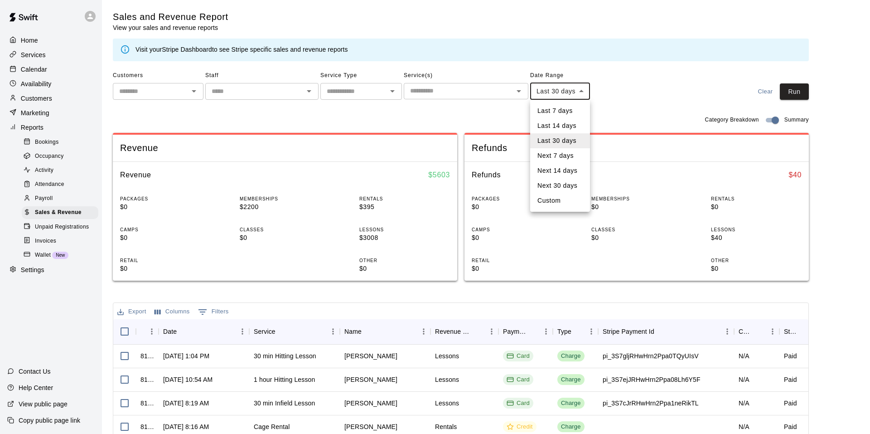
click at [556, 200] on li "Custom" at bounding box center [560, 200] width 60 height 15
type input "******"
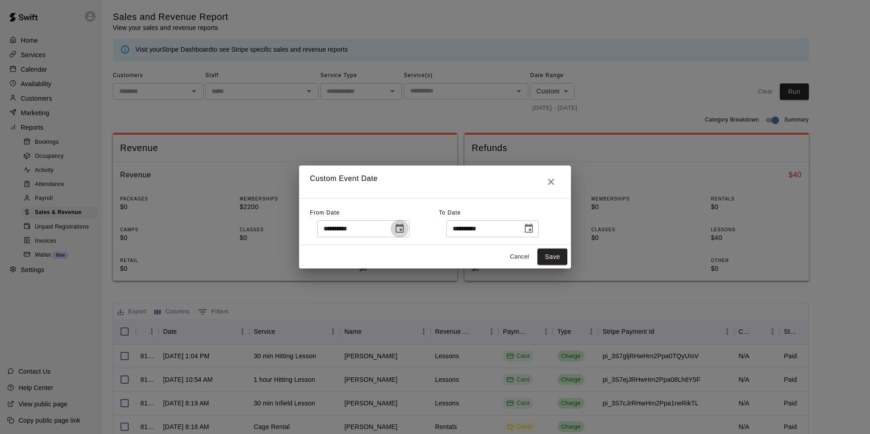
click at [402, 226] on button "Choose date, selected date is Aug 16, 2025" at bounding box center [400, 228] width 18 height 18
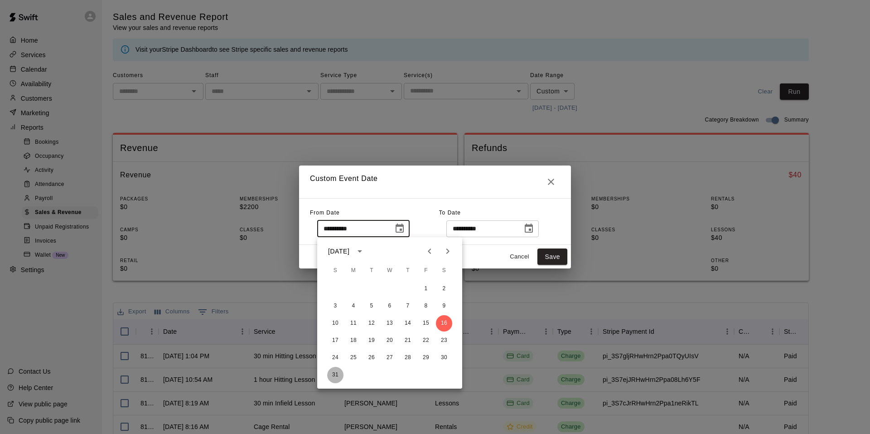
click at [329, 375] on button "31" at bounding box center [335, 375] width 16 height 16
type input "**********"
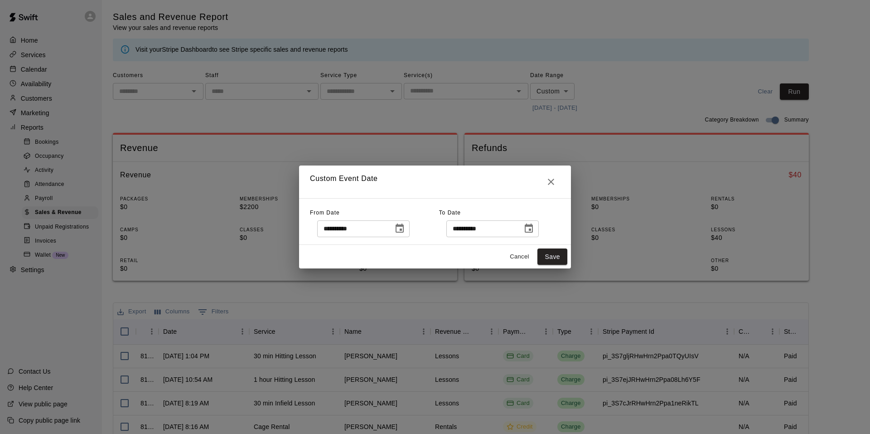
click at [535, 228] on icon "Choose date, selected date is Sep 15, 2025" at bounding box center [529, 228] width 11 height 11
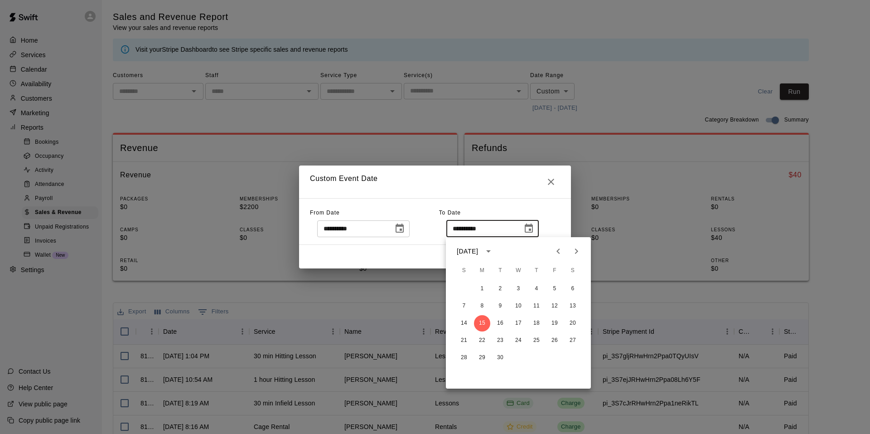
click at [513, 211] on div "**********" at bounding box center [499, 221] width 121 height 31
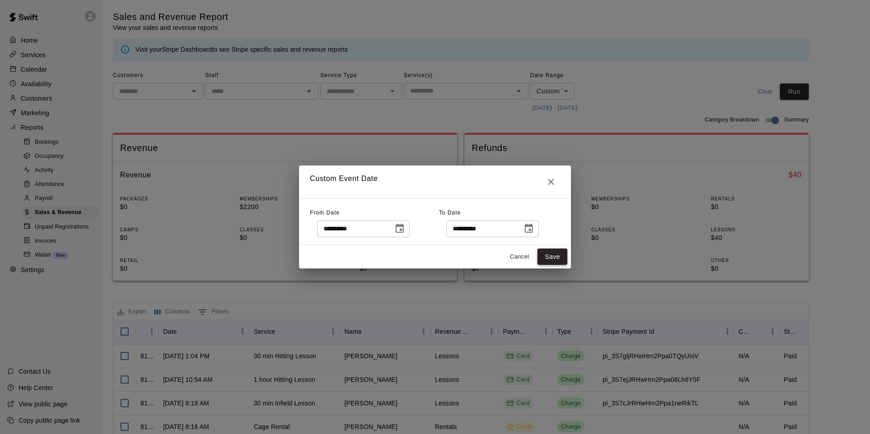
click at [559, 258] on button "Save" at bounding box center [553, 256] width 30 height 17
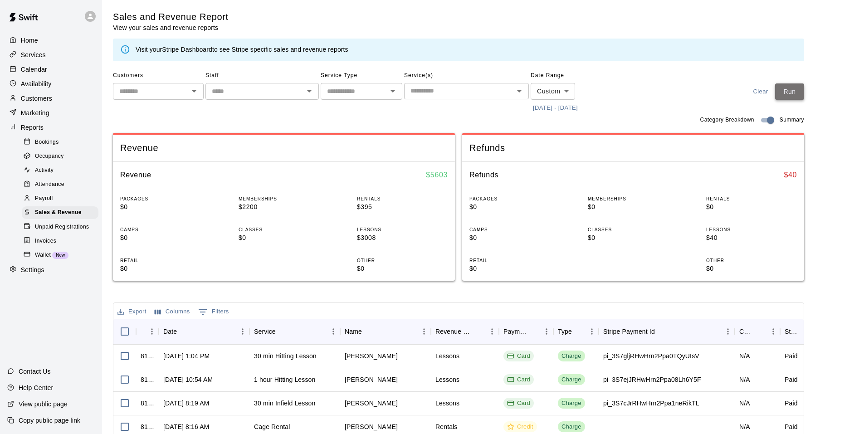
click at [789, 92] on button "Run" at bounding box center [789, 91] width 29 height 17
drag, startPoint x: 56, startPoint y: 95, endPoint x: 90, endPoint y: 92, distance: 34.1
click at [56, 95] on div "Customers" at bounding box center [50, 99] width 87 height 14
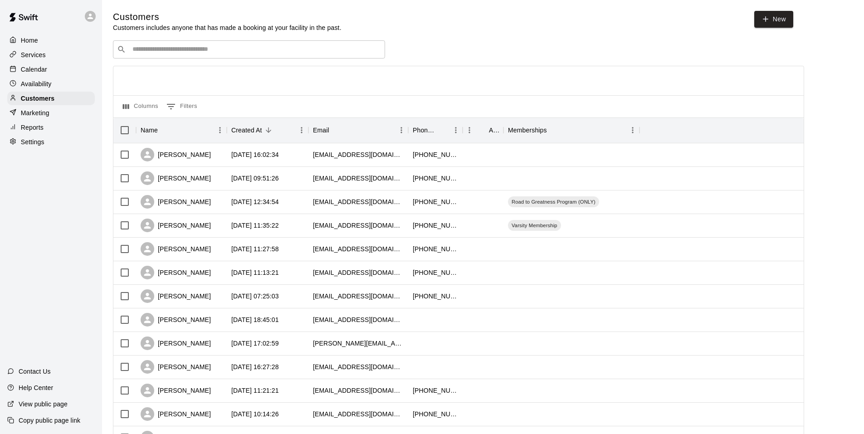
click at [178, 48] on input "Search customers by name or email" at bounding box center [255, 49] width 251 height 9
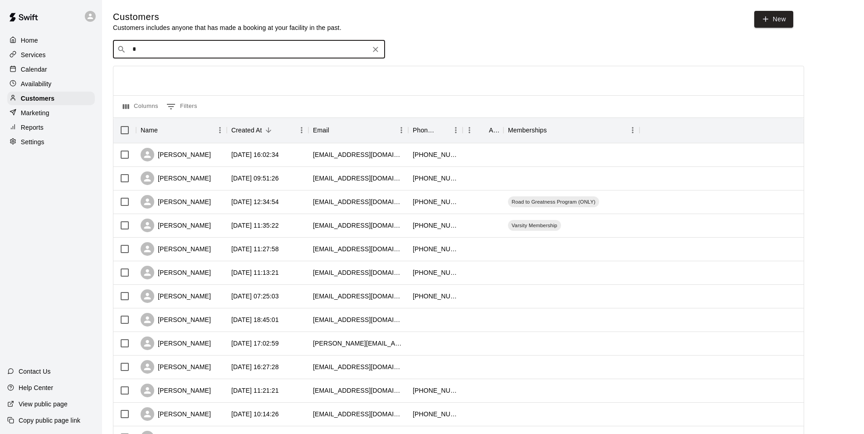
type input "**"
click at [154, 72] on p "[PERSON_NAME]" at bounding box center [165, 70] width 55 height 10
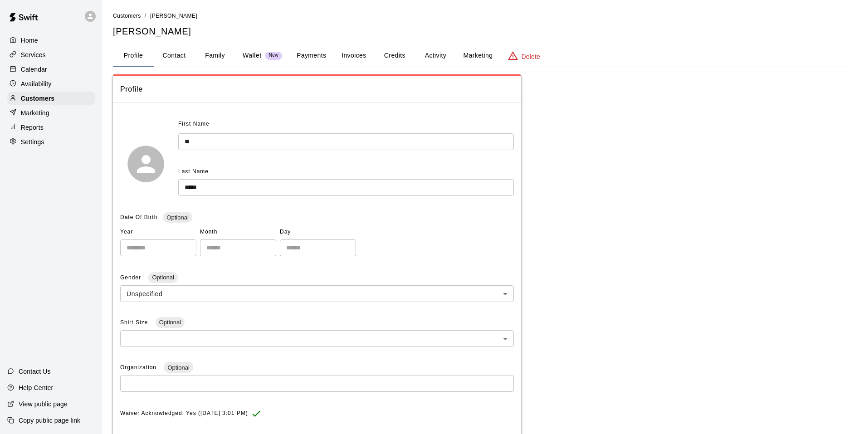
click at [221, 51] on button "Family" at bounding box center [214, 56] width 41 height 22
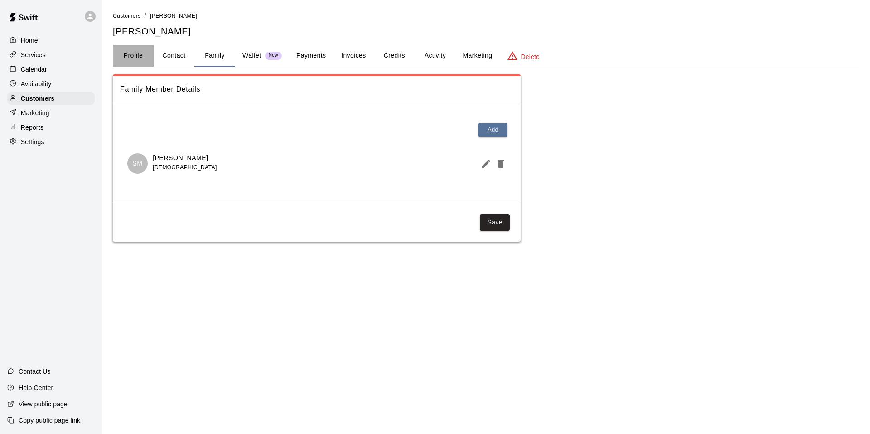
click at [140, 60] on button "Profile" at bounding box center [133, 56] width 41 height 22
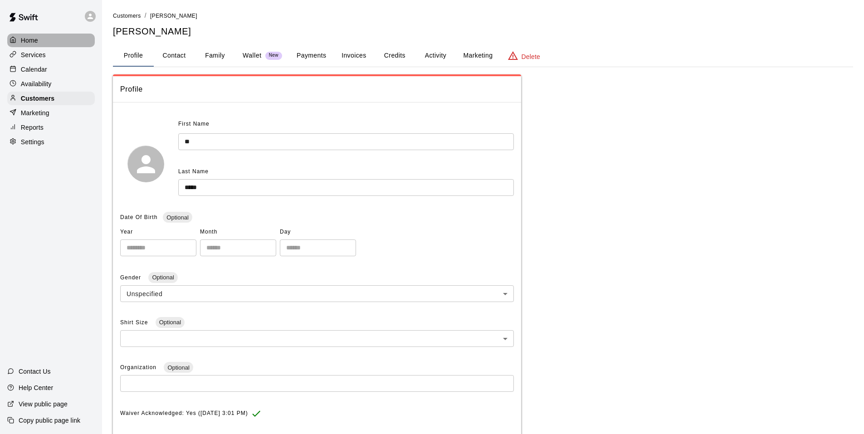
click at [39, 41] on div "Home" at bounding box center [50, 41] width 87 height 14
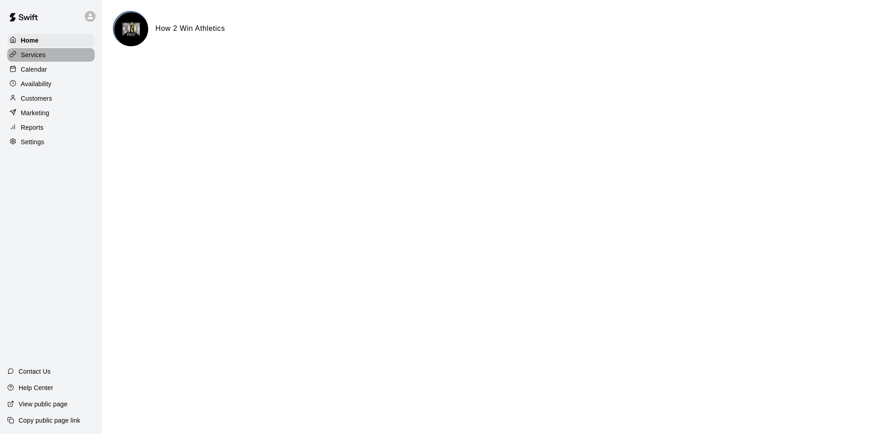
click at [41, 57] on p "Services" at bounding box center [33, 54] width 25 height 9
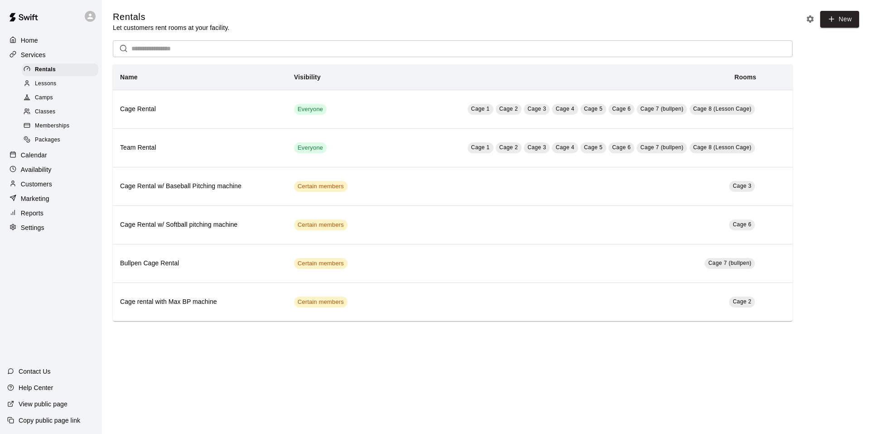
click at [45, 83] on span "Lessons" at bounding box center [46, 83] width 22 height 9
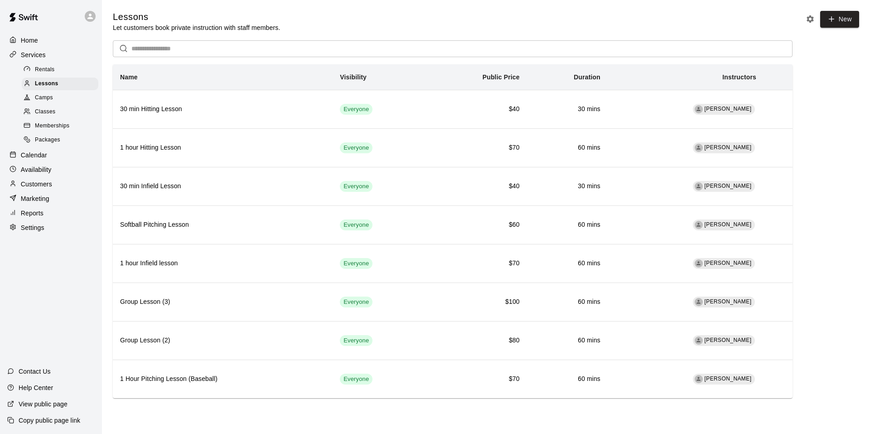
click at [56, 99] on div "Camps" at bounding box center [60, 98] width 77 height 13
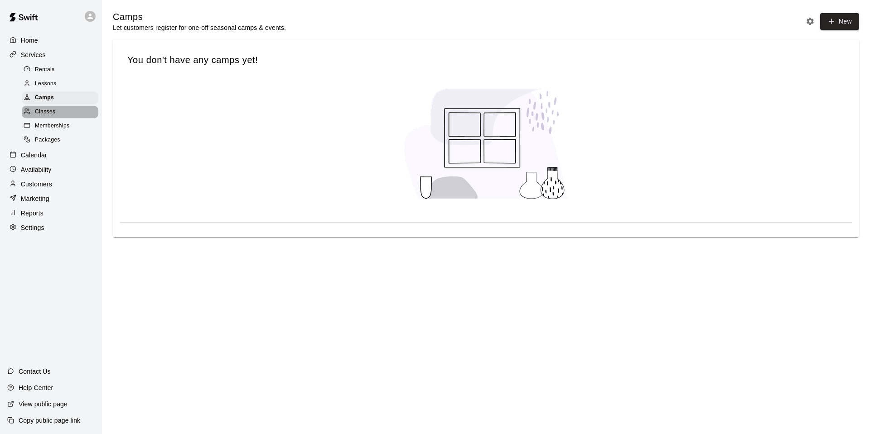
click at [55, 117] on span "Classes" at bounding box center [45, 111] width 20 height 9
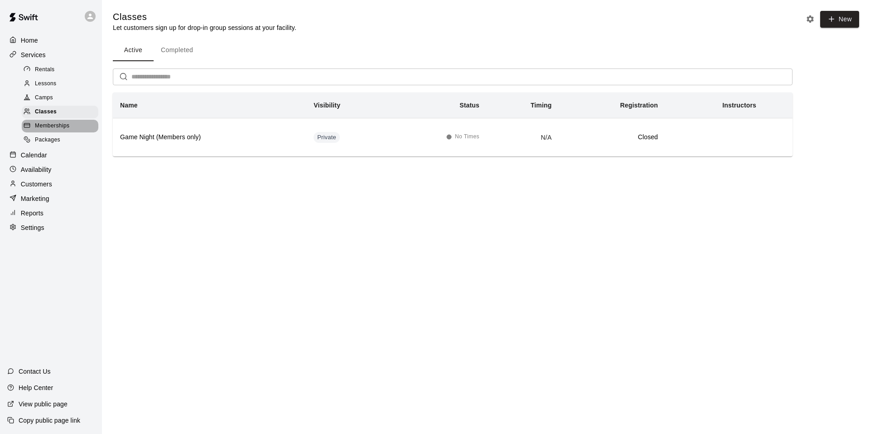
click at [60, 125] on span "Memberships" at bounding box center [52, 125] width 34 height 9
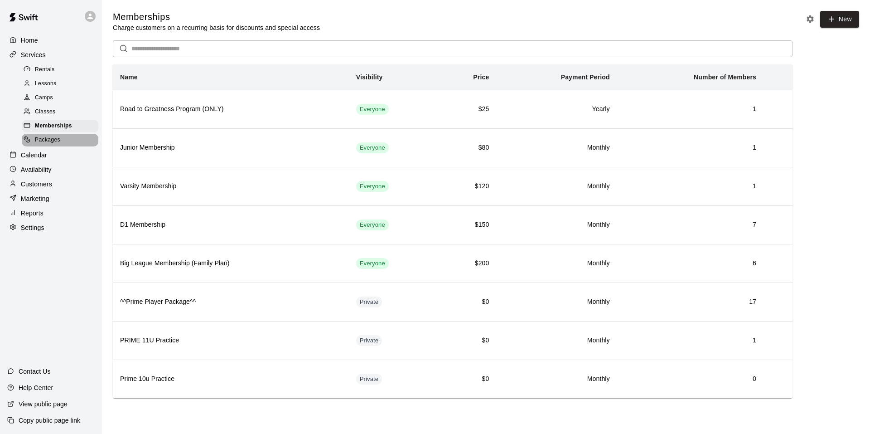
click at [58, 143] on span "Packages" at bounding box center [47, 140] width 25 height 9
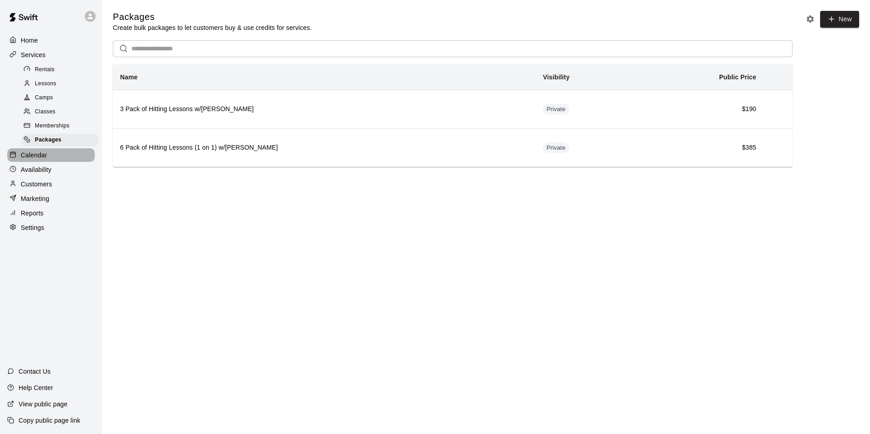
click at [47, 155] on div "Calendar" at bounding box center [50, 155] width 87 height 14
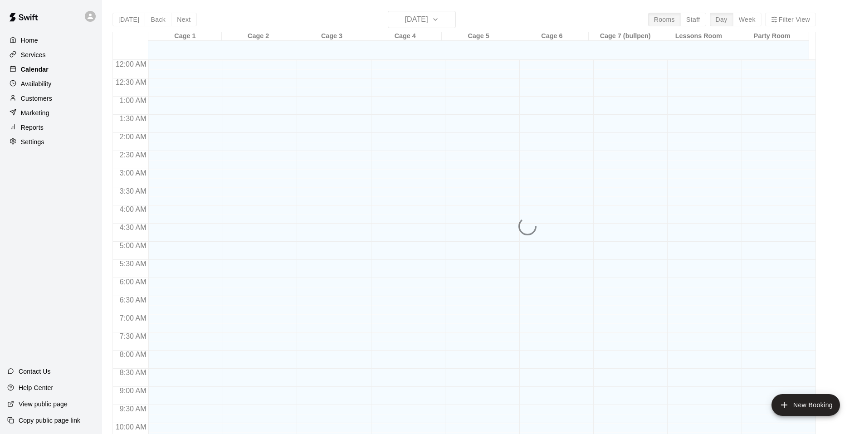
scroll to position [459, 0]
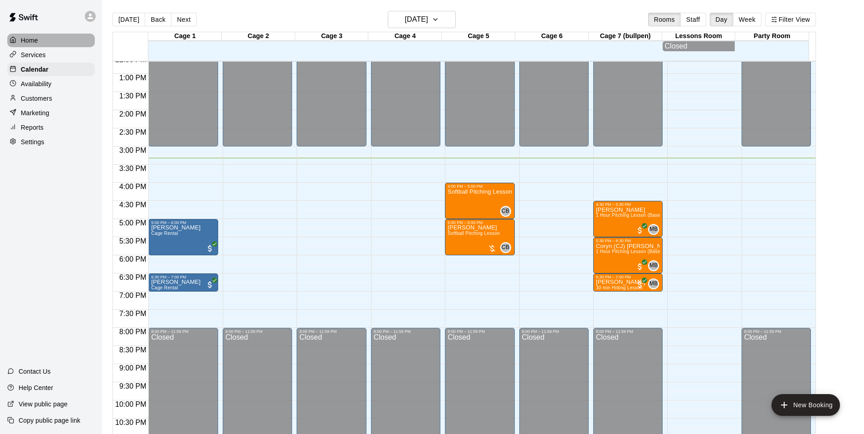
click at [29, 40] on p "Home" at bounding box center [29, 40] width 17 height 9
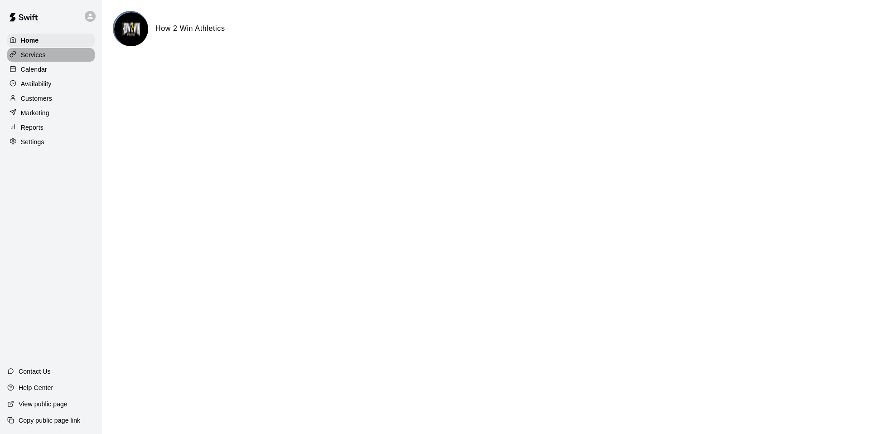
click at [43, 55] on p "Services" at bounding box center [33, 54] width 25 height 9
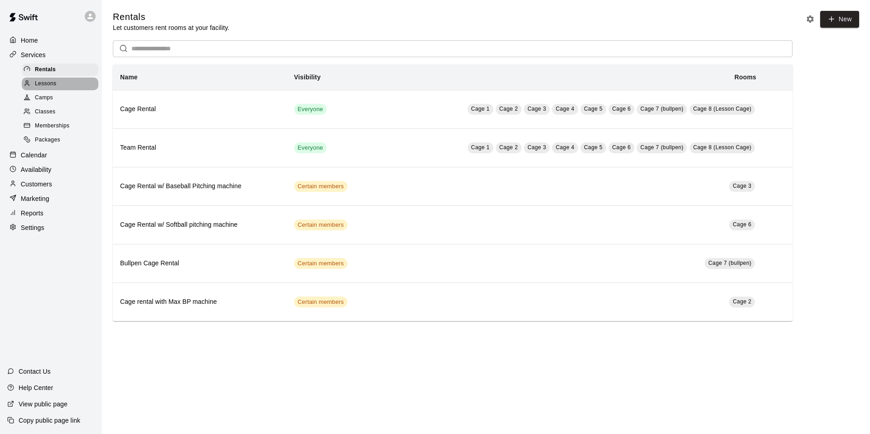
click at [59, 89] on div "Lessons" at bounding box center [60, 84] width 77 height 13
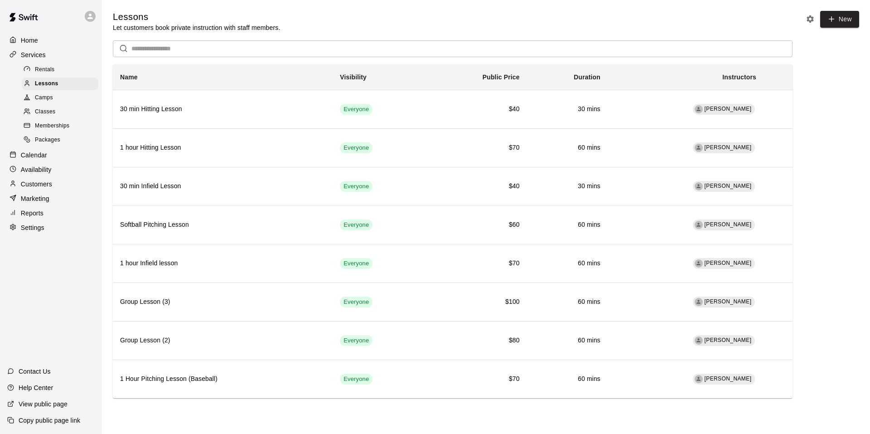
click at [61, 103] on div "Camps" at bounding box center [60, 98] width 77 height 13
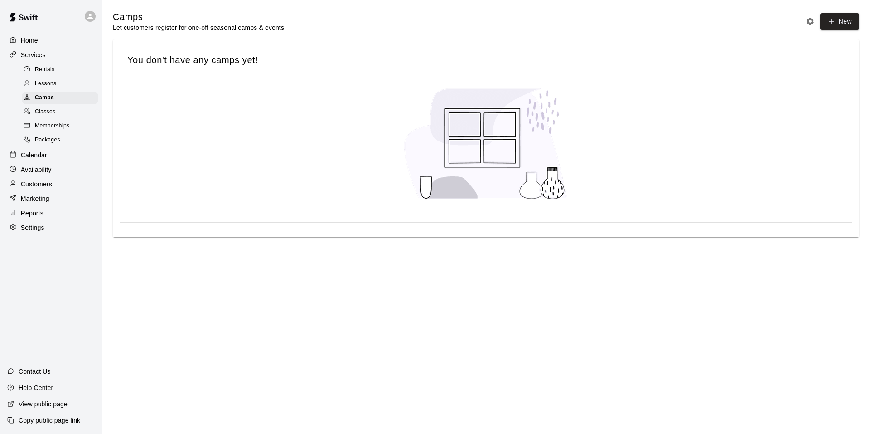
click at [63, 109] on div "Classes" at bounding box center [60, 112] width 77 height 13
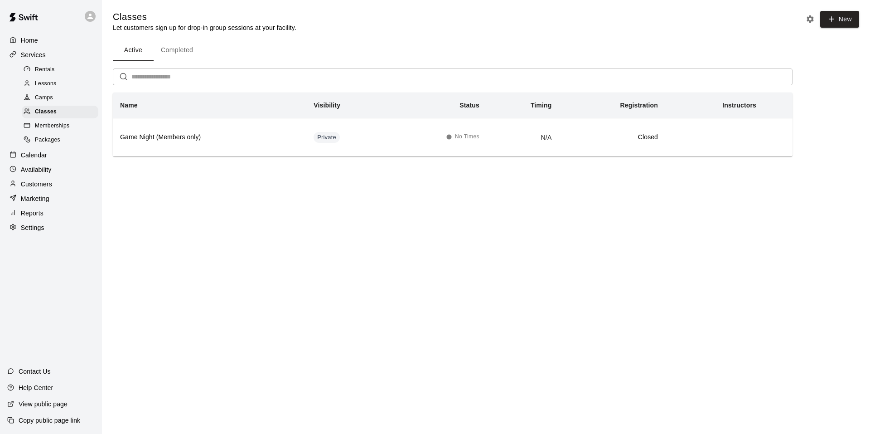
click at [78, 125] on div "Memberships" at bounding box center [60, 126] width 77 height 13
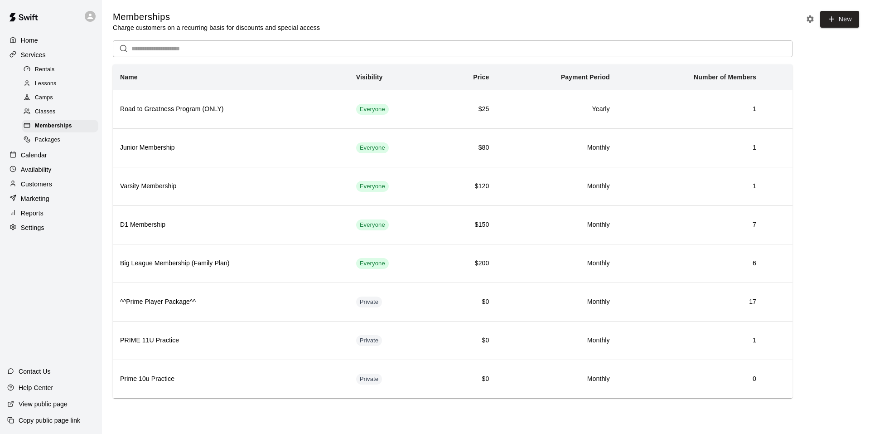
click at [77, 143] on div "Packages" at bounding box center [60, 140] width 77 height 13
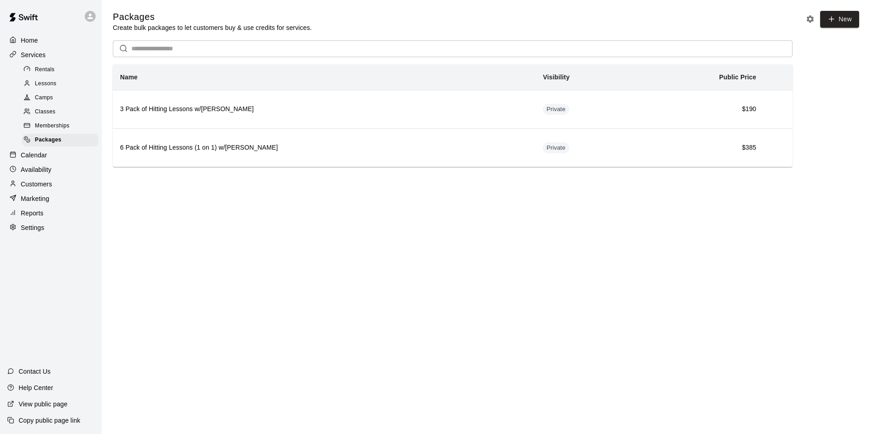
click at [62, 155] on div "Calendar" at bounding box center [50, 155] width 87 height 14
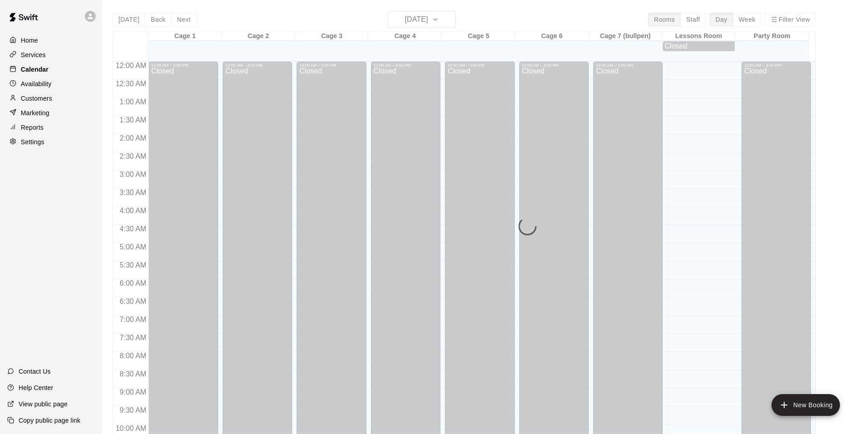
scroll to position [459, 0]
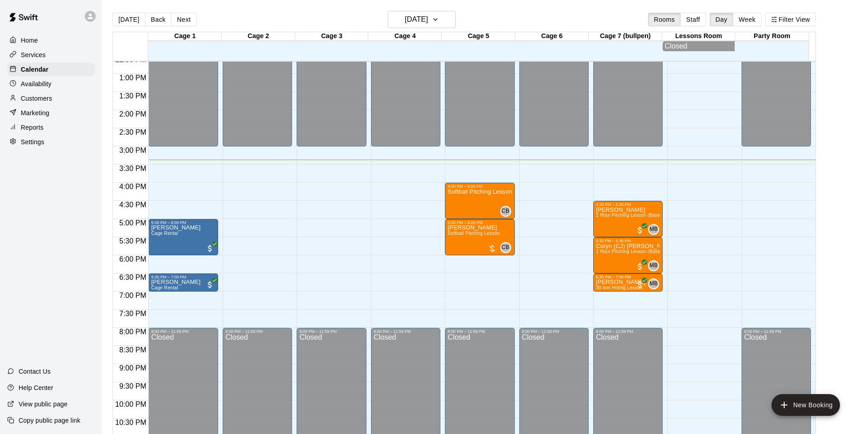
click at [42, 103] on p "Customers" at bounding box center [36, 98] width 31 height 9
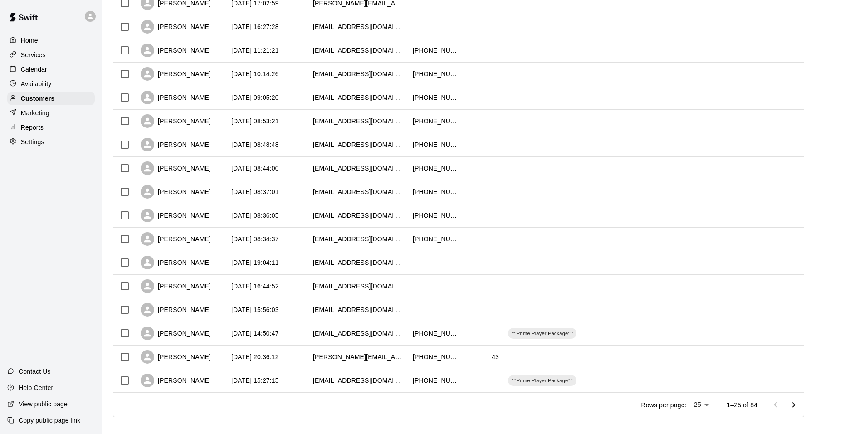
scroll to position [350, 0]
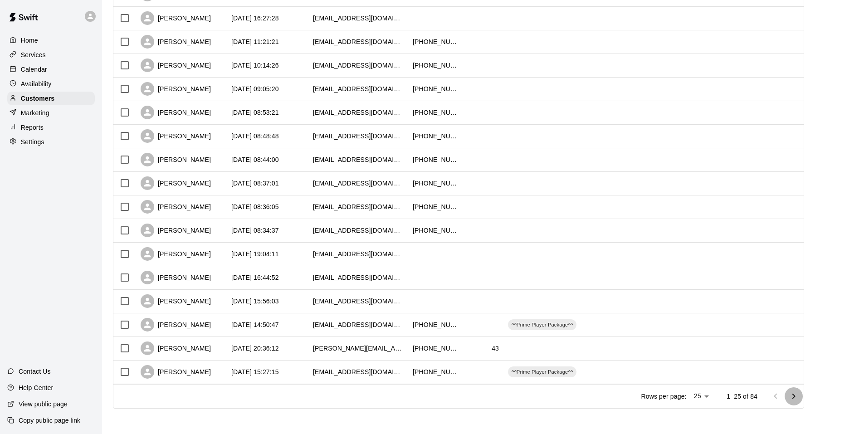
click at [794, 396] on icon "Go to next page" at bounding box center [793, 396] width 11 height 11
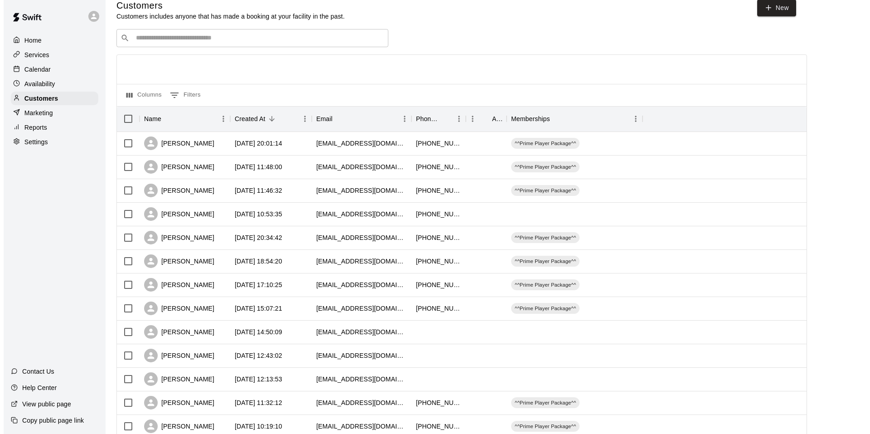
scroll to position [0, 0]
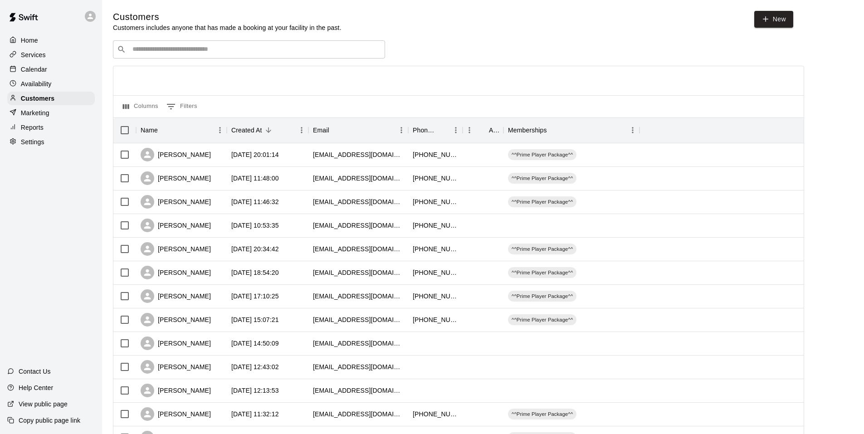
click at [233, 51] on input "Search customers by name or email" at bounding box center [255, 49] width 251 height 9
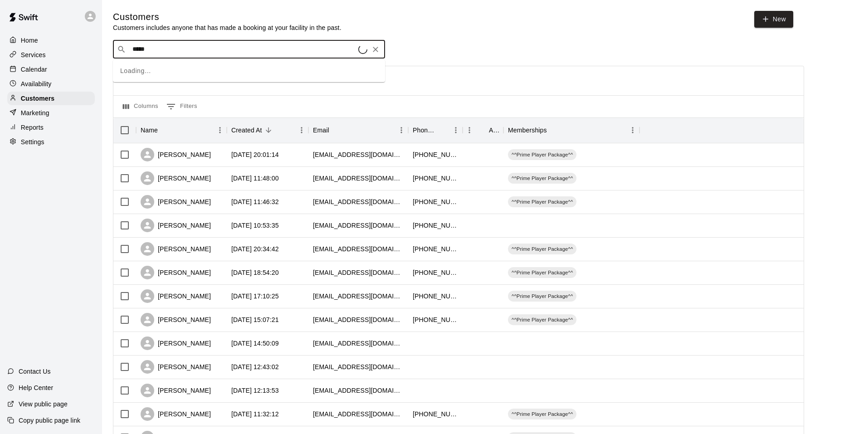
type input "******"
click at [263, 81] on div "[PERSON_NAME] [EMAIL_ADDRESS][DOMAIN_NAME]" at bounding box center [257, 74] width 239 height 19
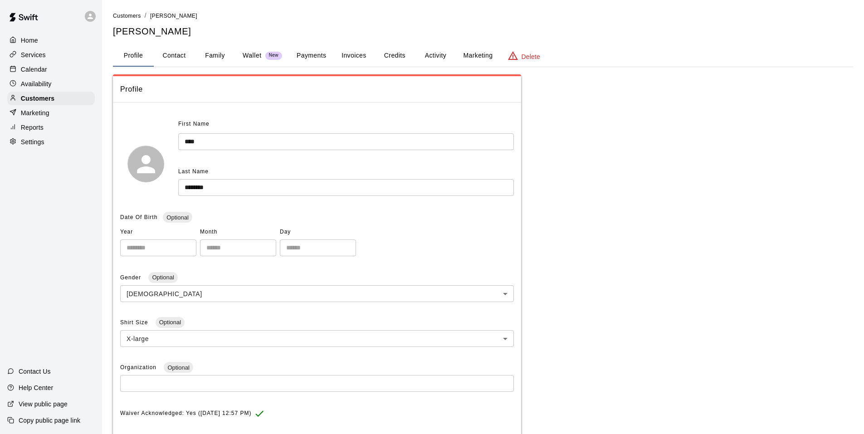
click at [447, 56] on button "Activity" at bounding box center [435, 56] width 41 height 22
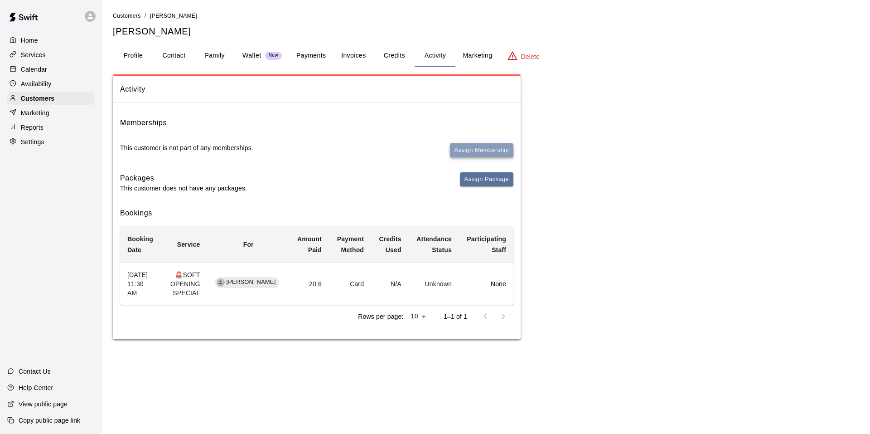
click at [474, 151] on button "Assign Membership" at bounding box center [481, 150] width 63 height 14
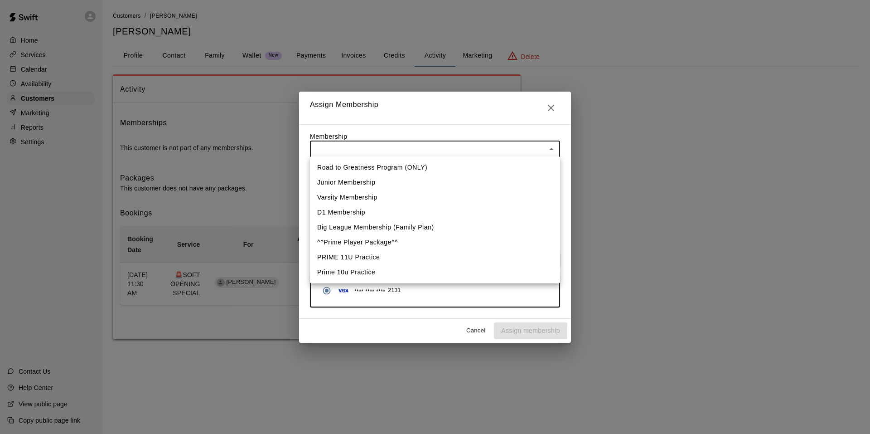
click at [474, 151] on body "Home Services Calendar Availability Customers Marketing Reports Settings Contac…" at bounding box center [435, 178] width 870 height 357
click at [373, 215] on li "D1 Membership" at bounding box center [435, 212] width 250 height 15
type input "**********"
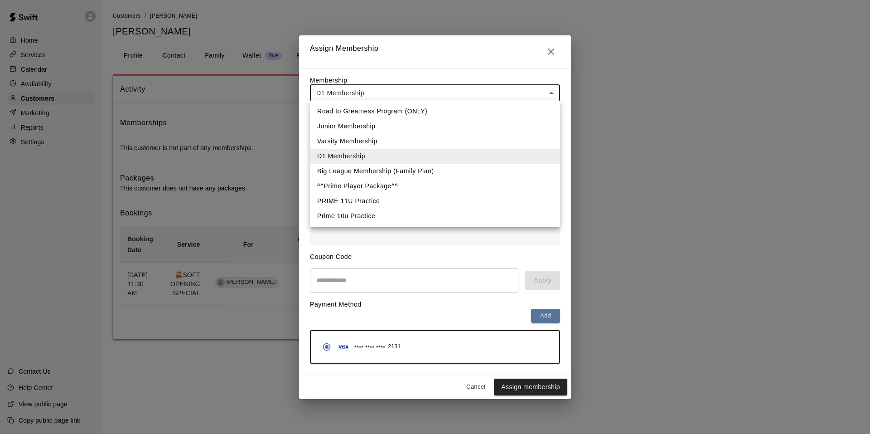
click at [532, 91] on body "**********" at bounding box center [435, 178] width 870 height 357
click at [392, 181] on li "^^Prime Player Package^^" at bounding box center [435, 186] width 250 height 15
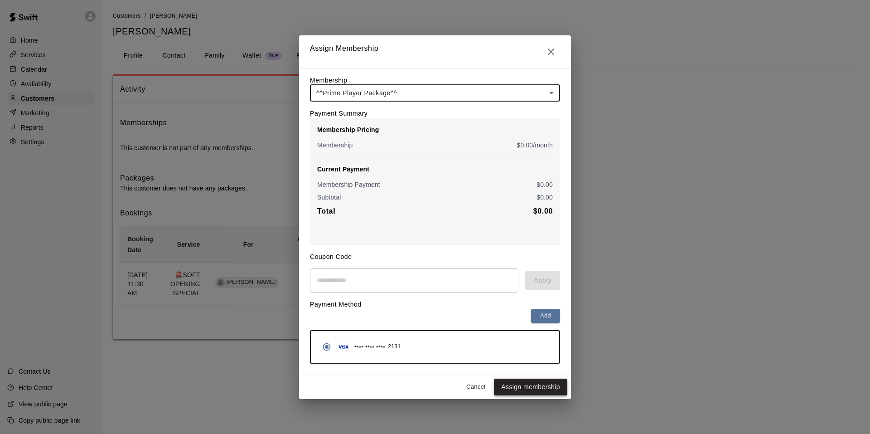
click at [528, 386] on button "Assign membership" at bounding box center [530, 387] width 73 height 17
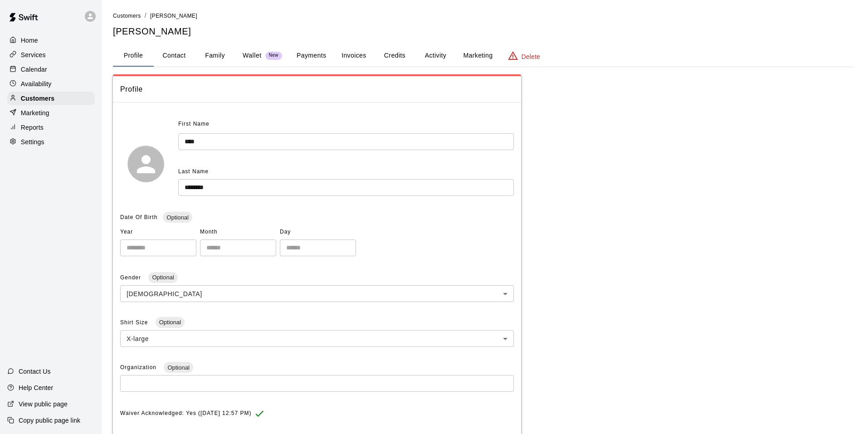
click at [48, 58] on div "Services" at bounding box center [50, 55] width 87 height 14
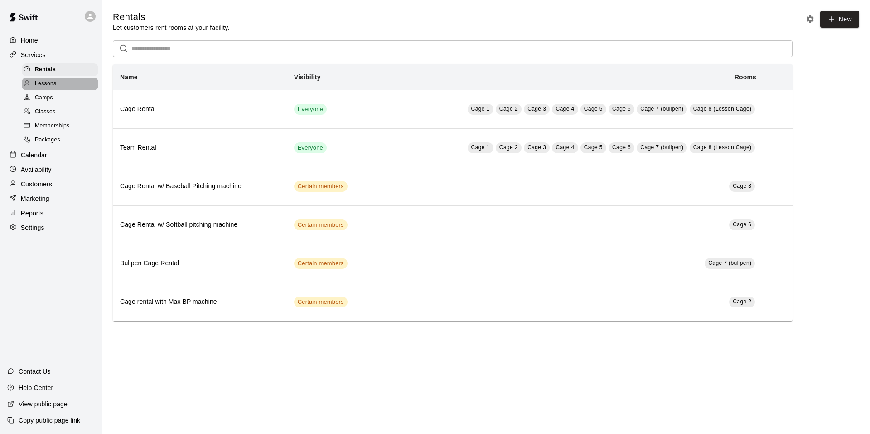
click at [40, 86] on span "Lessons" at bounding box center [46, 83] width 22 height 9
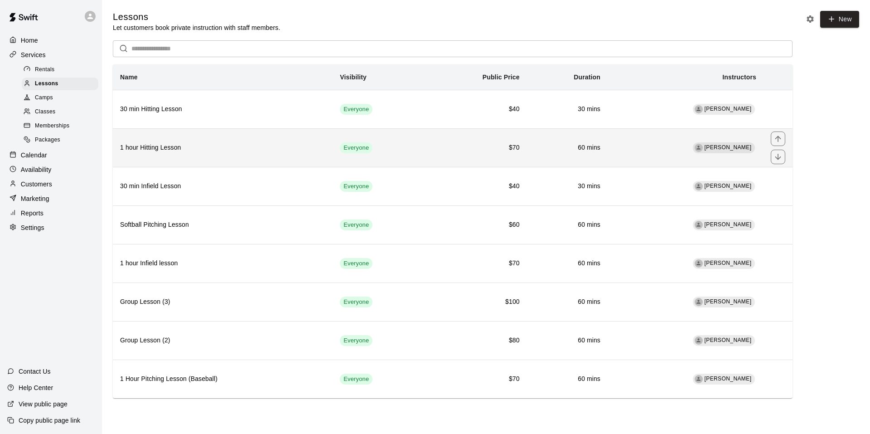
click at [321, 159] on th "1 hour Hitting Lesson" at bounding box center [223, 147] width 220 height 39
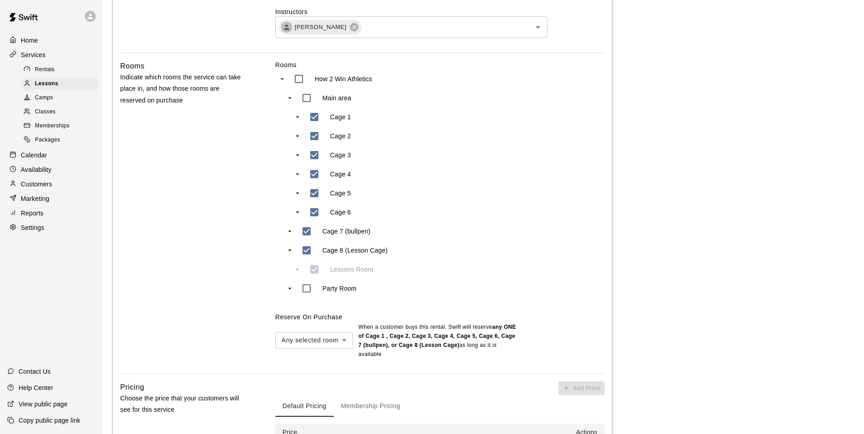
scroll to position [453, 0]
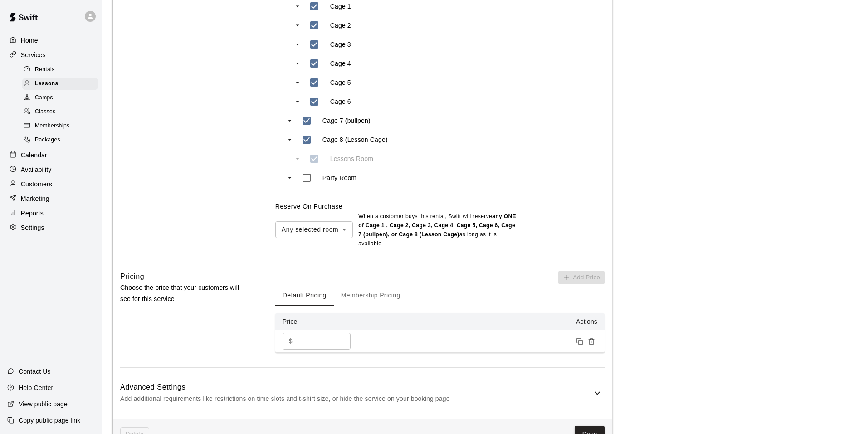
click at [382, 289] on button "Membership Pricing" at bounding box center [371, 295] width 74 height 22
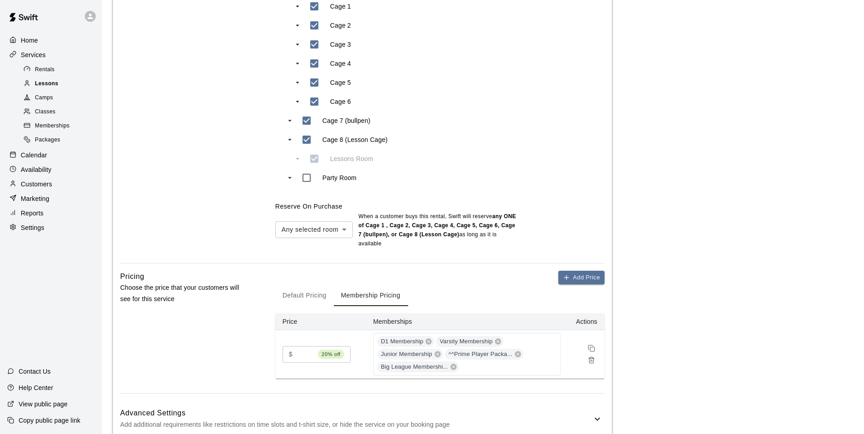
click at [62, 84] on div "Lessons" at bounding box center [60, 84] width 77 height 13
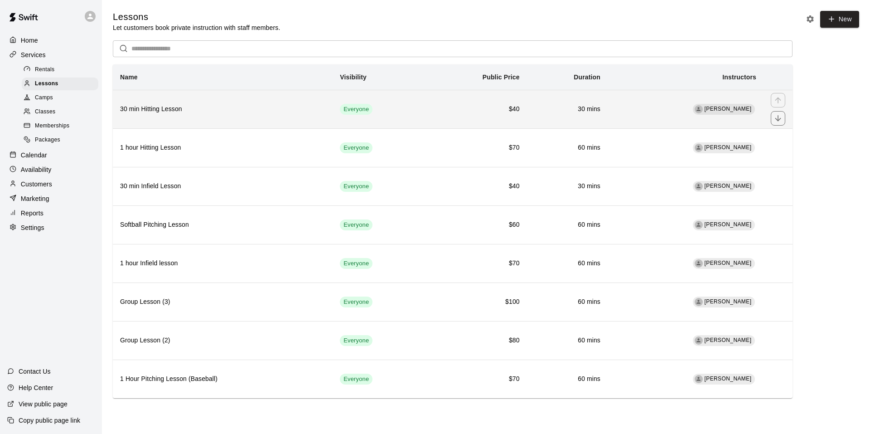
click at [206, 108] on h6 "30 min Hitting Lesson" at bounding box center [222, 109] width 205 height 10
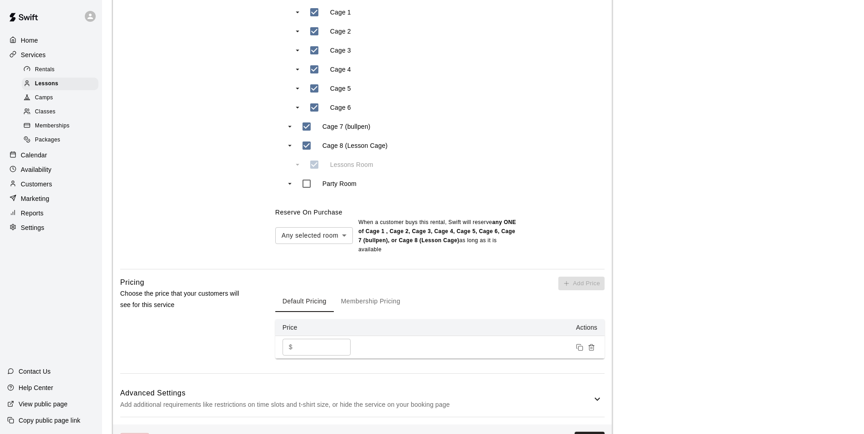
scroll to position [544, 0]
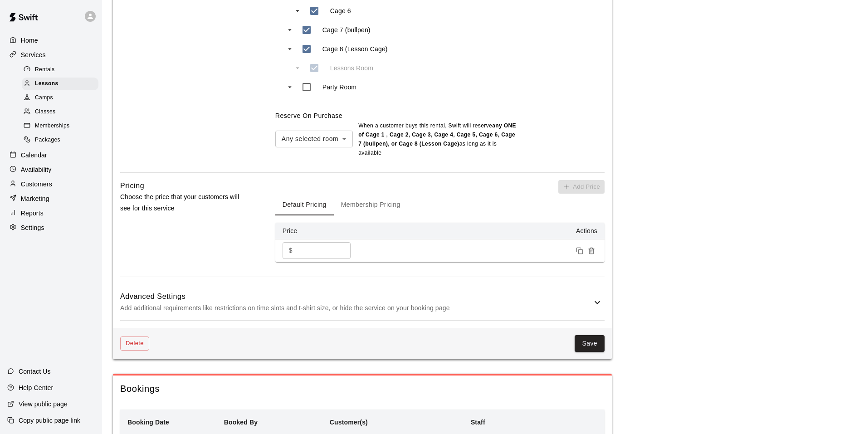
click at [378, 200] on button "Membership Pricing" at bounding box center [371, 205] width 74 height 22
